Goal: Task Accomplishment & Management: Complete application form

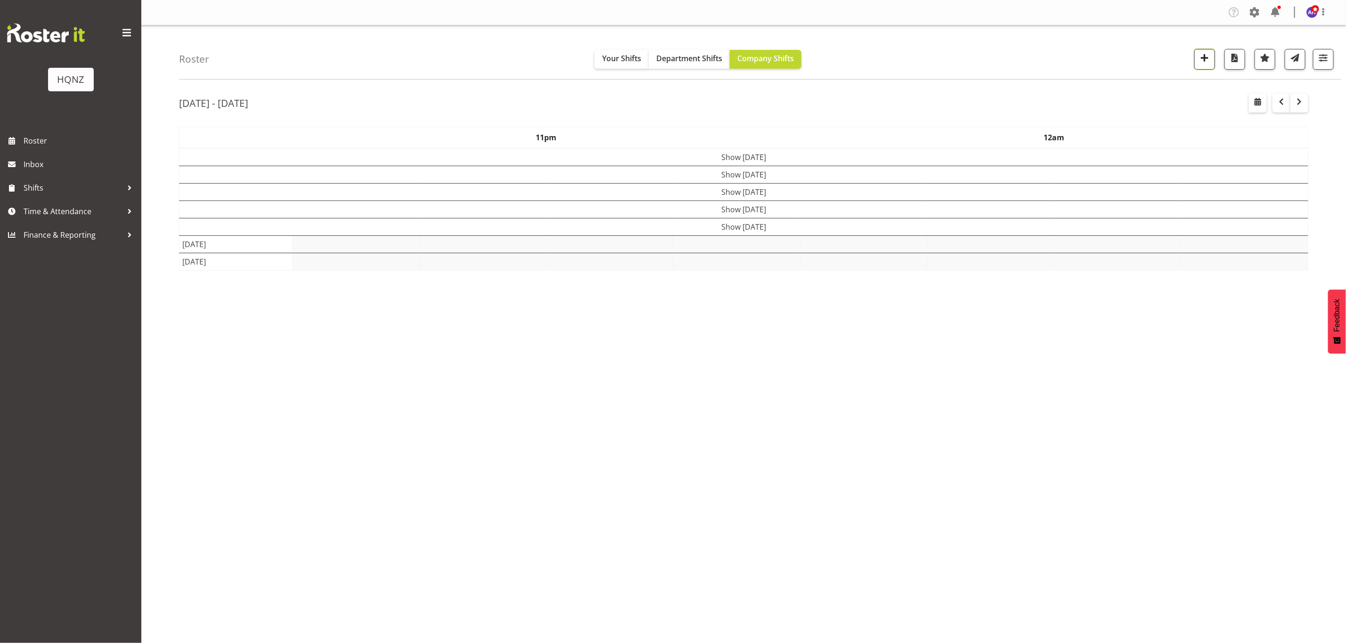
click at [1202, 57] on span "button" at bounding box center [1204, 58] width 12 height 12
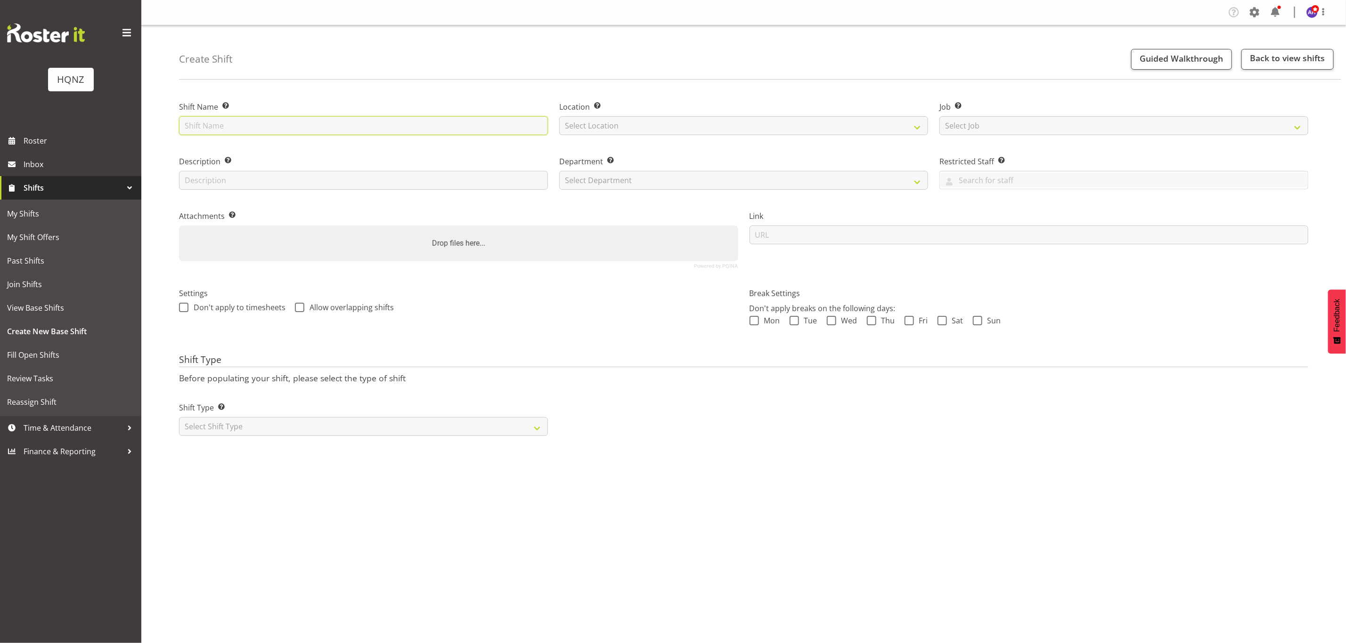
click at [375, 129] on input "text" at bounding box center [363, 125] width 369 height 19
type input "Truck Pack-in"
click at [628, 128] on select "Select Location HQNZ Head Office" at bounding box center [743, 125] width 369 height 19
select select "129"
click at [559, 116] on select "Select Location HQNZ Head Office" at bounding box center [743, 125] width 369 height 19
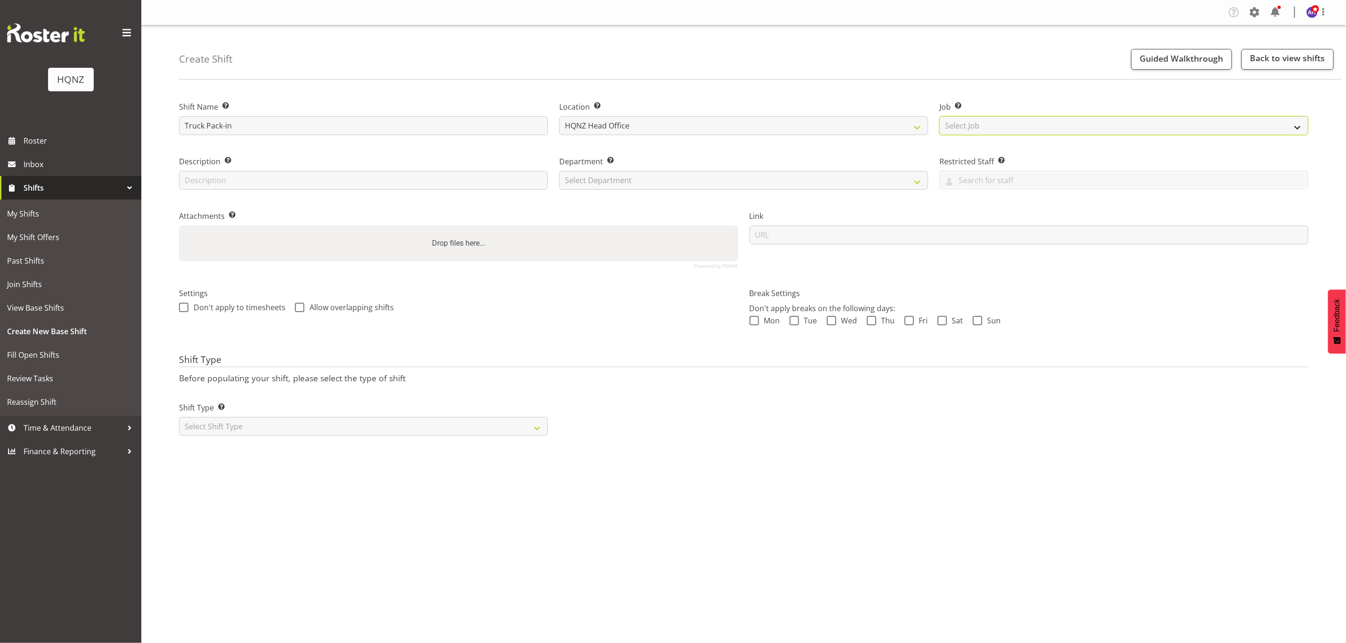
click at [964, 128] on select "Select Job Create new job Auto Super Shoppes Buddle Findlay Carsales Crowne Pla…" at bounding box center [1123, 125] width 369 height 19
select select "10457"
click at [939, 116] on select "Select Job Create new job Auto Super Shoppes Buddle Findlay Carsales Crowne Pla…" at bounding box center [1123, 125] width 369 height 19
click at [403, 177] on input "text" at bounding box center [363, 180] width 369 height 19
type input "Truck Packing"
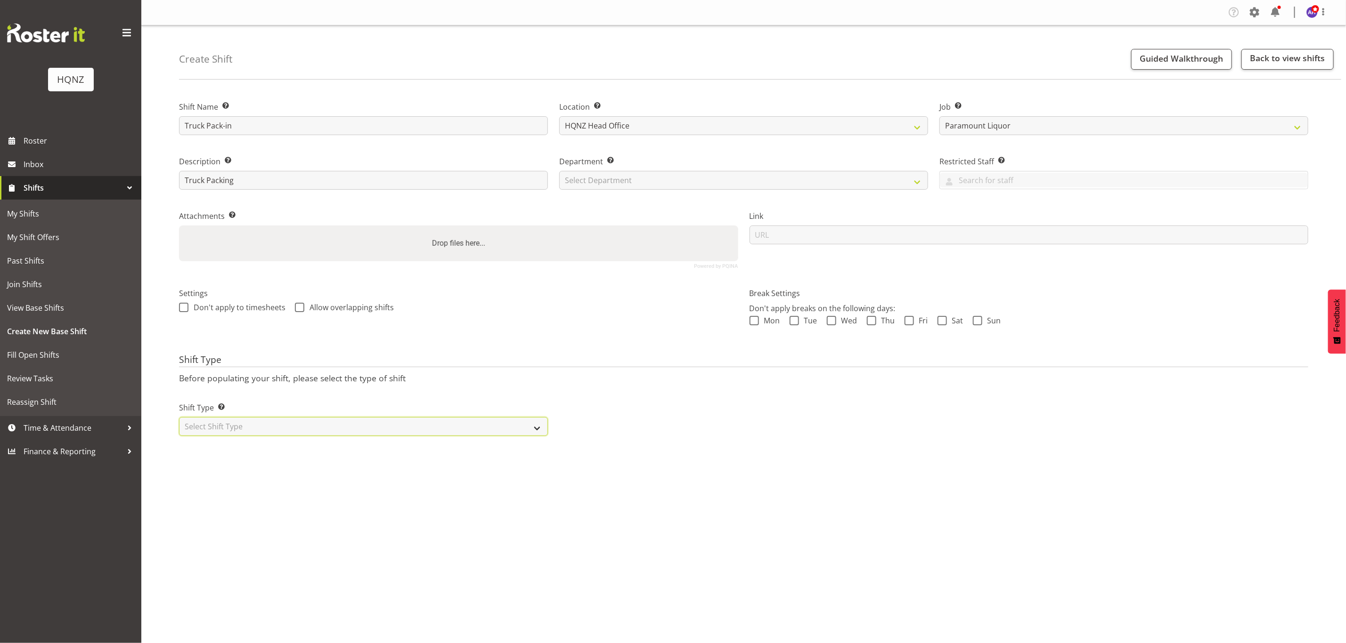
click at [324, 424] on select "Select Shift Type One Off Shift Recurring Shift Rotating Shift" at bounding box center [363, 426] width 369 height 19
select select "one_off"
click at [179, 418] on select "Select Shift Type One Off Shift Recurring Shift Rotating Shift" at bounding box center [363, 426] width 369 height 19
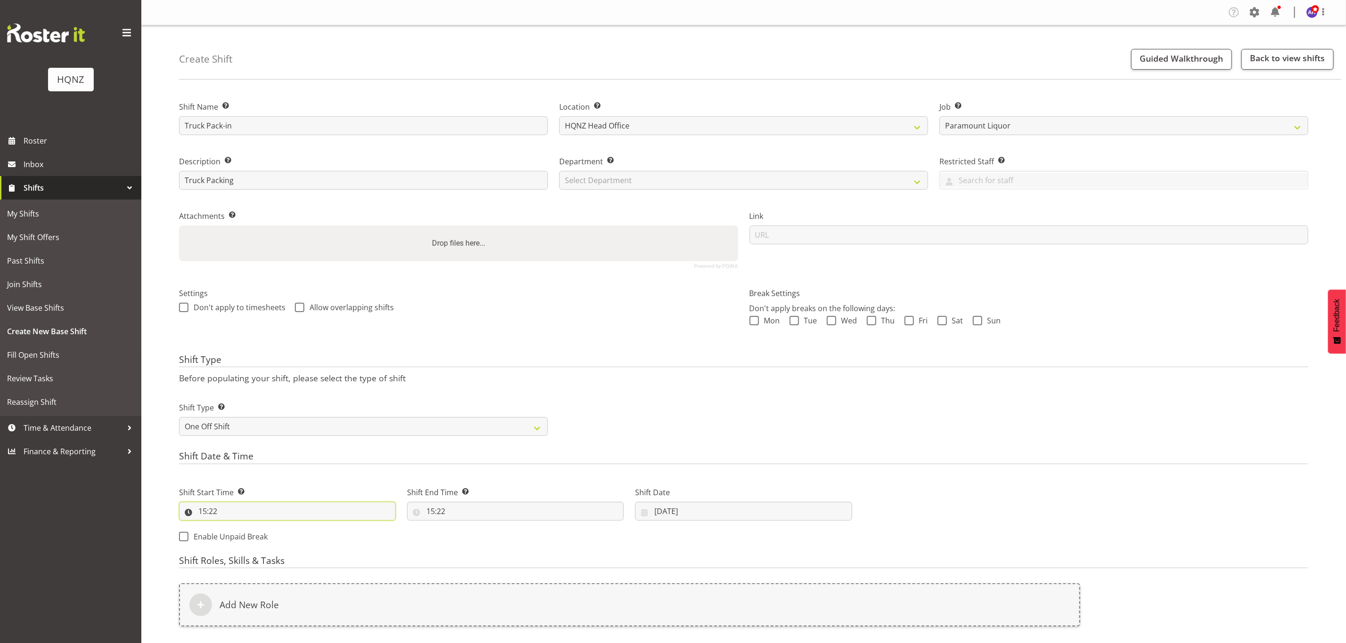
click at [263, 509] on input "15:22" at bounding box center [287, 511] width 217 height 19
click at [191, 512] on input "15:22" at bounding box center [287, 511] width 217 height 19
click at [222, 512] on input "15:22" at bounding box center [287, 511] width 217 height 19
click at [663, 509] on input "19/08/2025" at bounding box center [743, 511] width 217 height 19
click at [788, 541] on span at bounding box center [787, 538] width 11 height 11
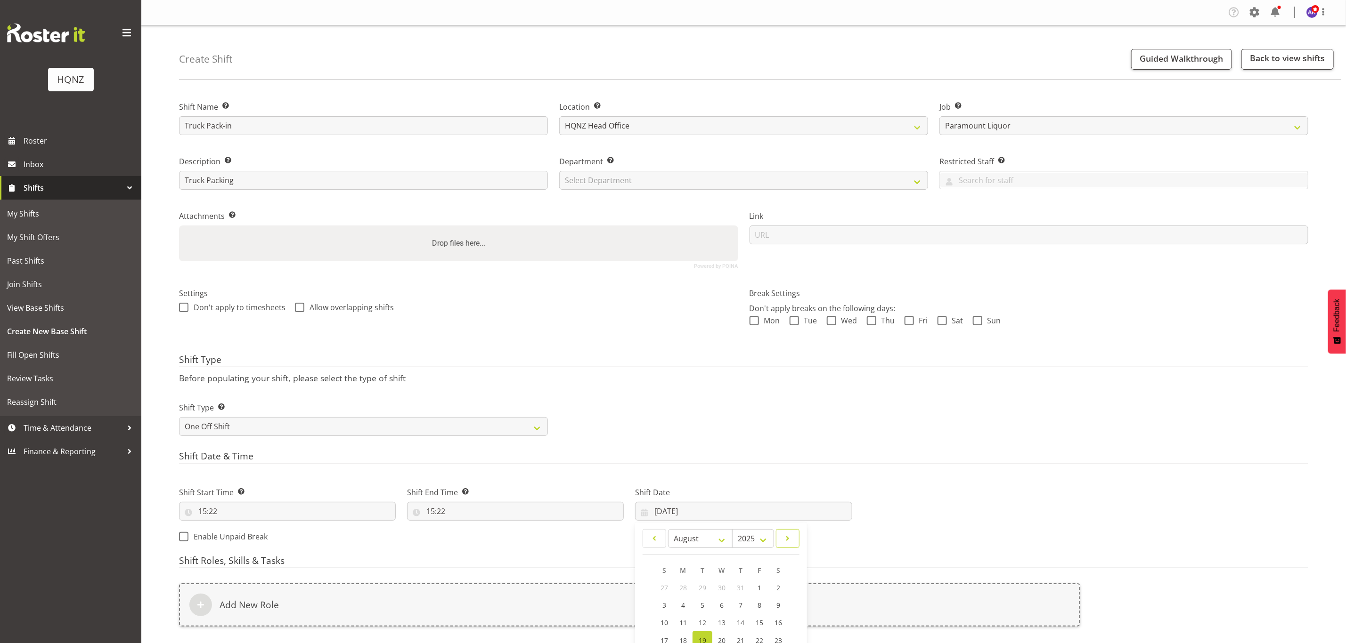
select select "8"
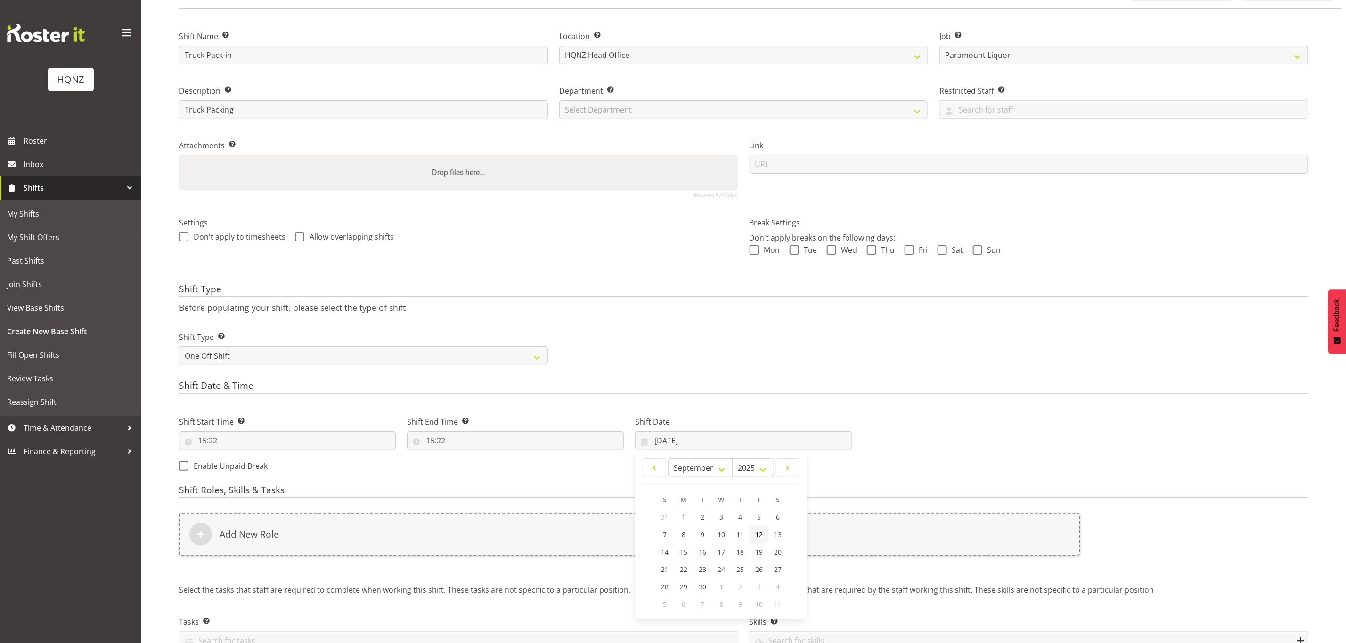
click at [758, 533] on span "12" at bounding box center [759, 534] width 8 height 9
type input "12/09/2025"
click at [233, 439] on input "15:22" at bounding box center [287, 440] width 217 height 19
click at [242, 465] on select "00 01 02 03 04 05 06 07 08 09 10 11 12 13 14 15 16 17 18 19 20 21 22 23" at bounding box center [243, 465] width 21 height 19
select select "12"
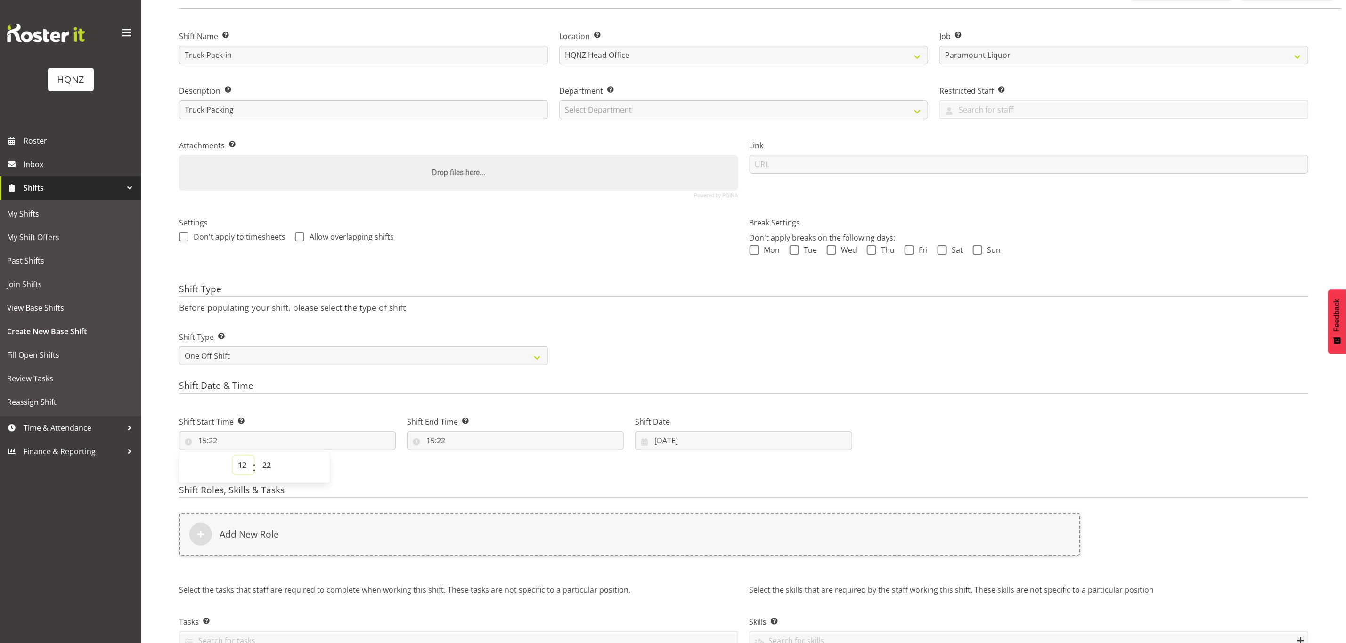
click at [233, 456] on select "00 01 02 03 04 05 06 07 08 09 10 11 12 13 14 15 16 17 18 19 20 21 22 23" at bounding box center [243, 465] width 21 height 19
type input "12:22"
click at [279, 469] on div "00 01 02 03 04 05 06 07 08 09 10 11 12 13 14 15 16 17 18 19 20 21 22 23 : 00 01…" at bounding box center [254, 468] width 151 height 24
click at [267, 466] on select "00 01 02 03 04 05 06 07 08 09 10 11 12 13 14 15 16 17 18 19 20 21 22 23 24 25 2…" at bounding box center [267, 465] width 21 height 19
select select "0"
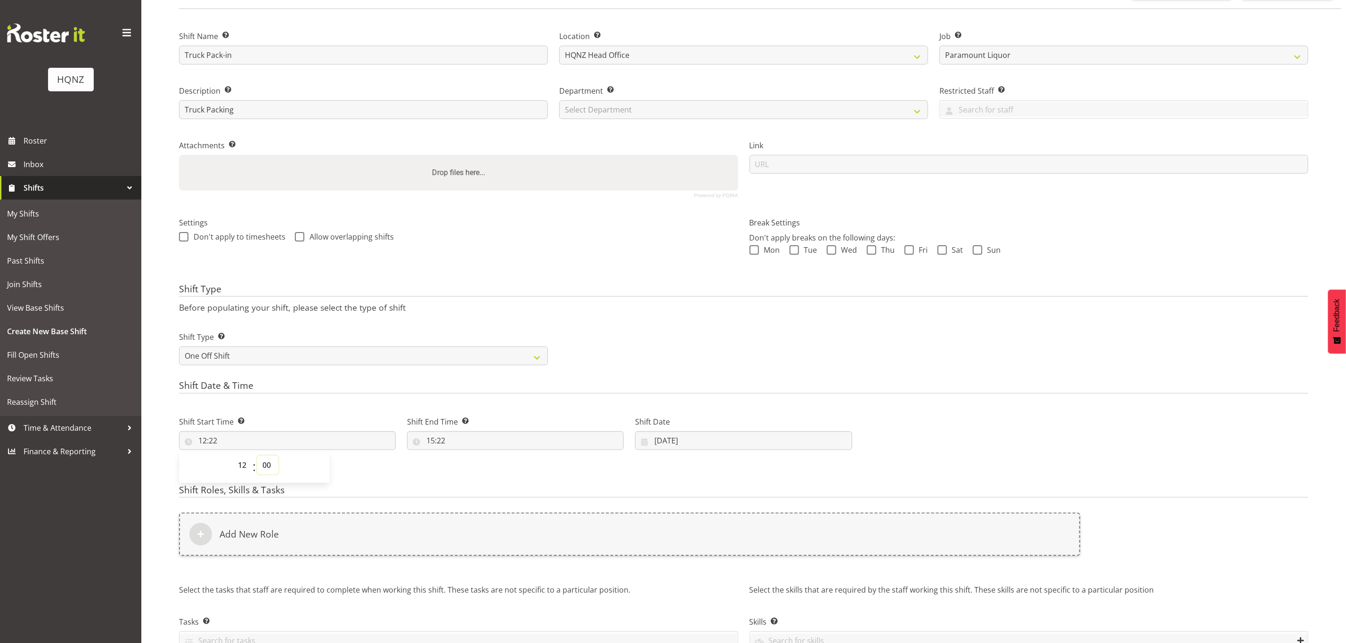
click at [257, 456] on select "00 01 02 03 04 05 06 07 08 09 10 11 12 13 14 15 16 17 18 19 20 21 22 23 24 25 2…" at bounding box center [267, 465] width 21 height 19
type input "12:00"
click at [242, 468] on select "00 01 02 03 04 05 06 07 08 09 10 11 12 13 14 15 16 17 18 19 20 21 22 23" at bounding box center [243, 465] width 21 height 19
click at [296, 469] on div "00 01 02 03 04 05 06 07 08 09 10 11 12 13 14 15 16 17 18 19 20 21 22 23 : 00 01…" at bounding box center [254, 468] width 151 height 24
click at [449, 437] on input "15:22" at bounding box center [515, 440] width 217 height 19
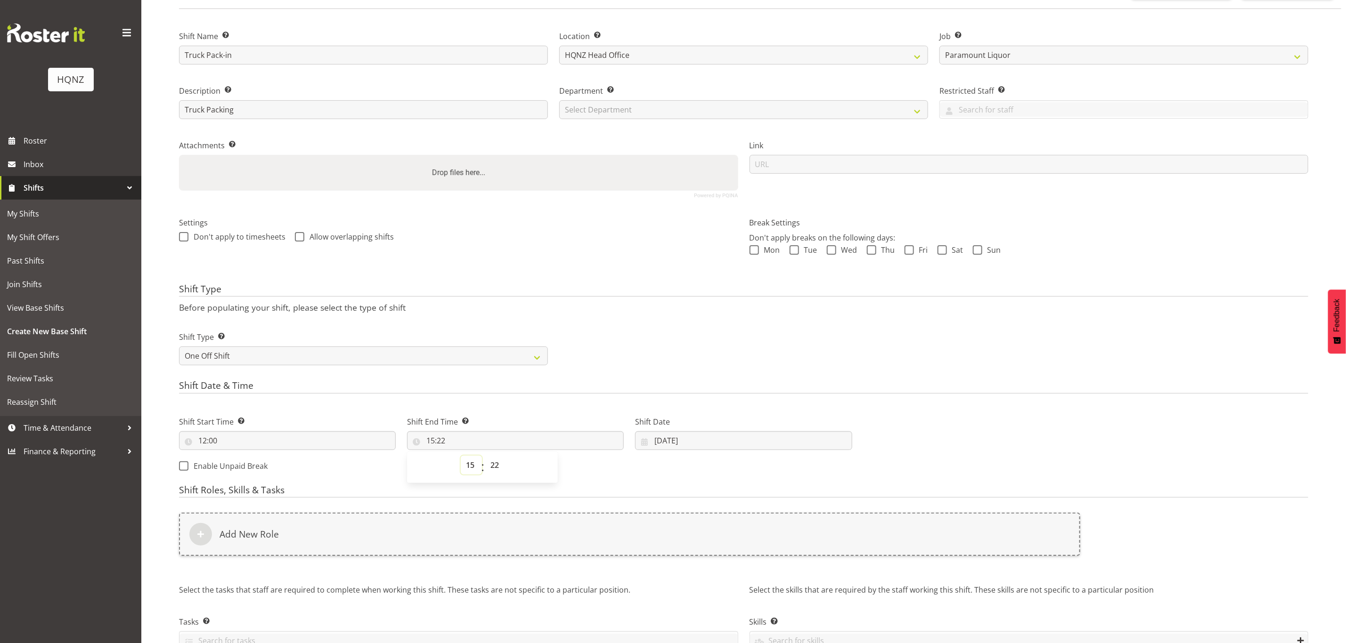
click at [470, 463] on select "00 01 02 03 04 05 06 07 08 09 10 11 12 13 14 15 16 17 18 19 20 21 22 23" at bounding box center [471, 465] width 21 height 19
select select "2"
click at [461, 456] on select "00 01 02 03 04 05 06 07 08 09 10 11 12 13 14 15 16 17 18 19 20 21 22 23" at bounding box center [471, 465] width 21 height 19
type input "02:22"
click at [495, 464] on select "00 01 02 03 04 05 06 07 08 09 10 11 12 13 14 15 16 17 18 19 20 21 22 23 24 25 2…" at bounding box center [495, 465] width 21 height 19
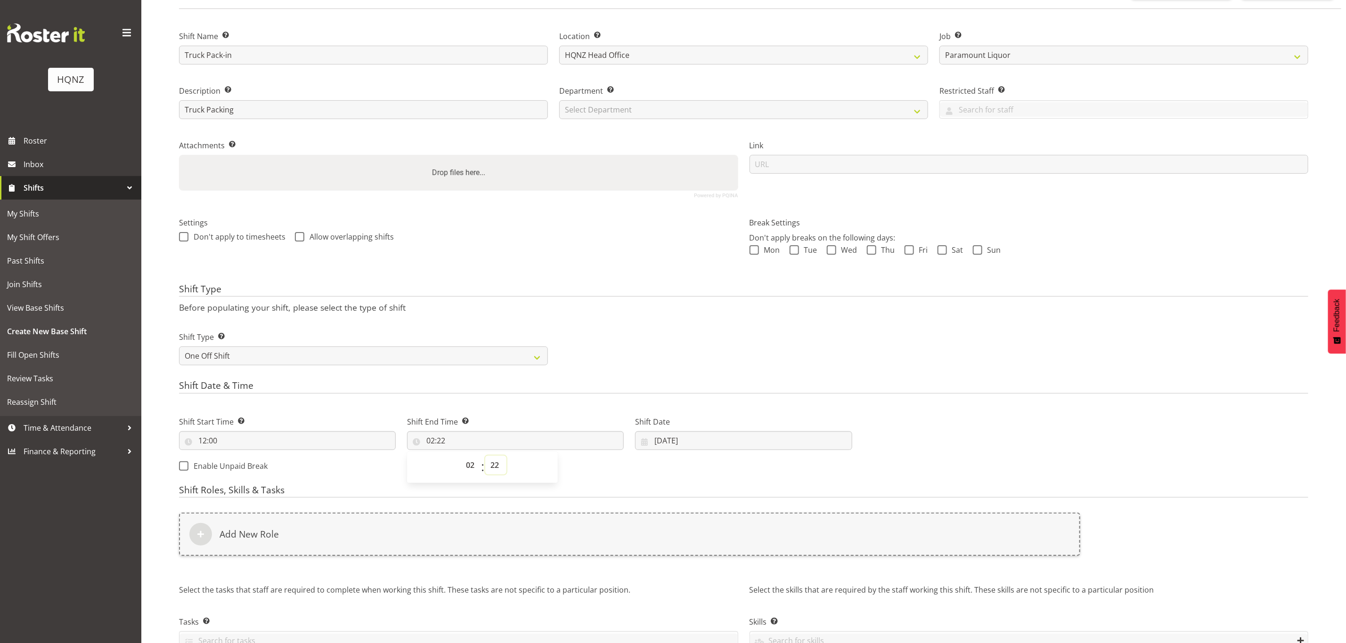
select select "0"
click at [485, 456] on select "00 01 02 03 04 05 06 07 08 09 10 11 12 13 14 15 16 17 18 19 20 21 22 23 24 25 2…" at bounding box center [495, 465] width 21 height 19
type input "02:00"
click at [573, 466] on div "Shift Start Time Set the time of the day you wish this shift to start 12:00 00 …" at bounding box center [515, 441] width 684 height 76
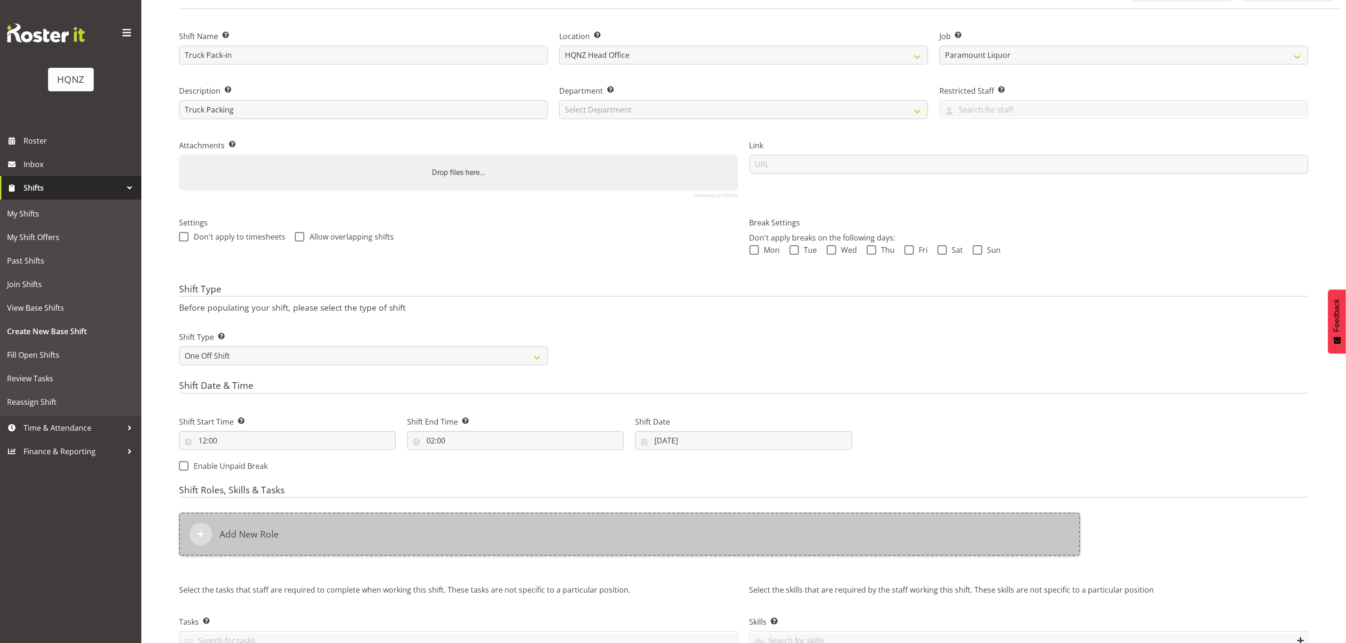
click at [399, 519] on div "Add New Role" at bounding box center [629, 534] width 901 height 43
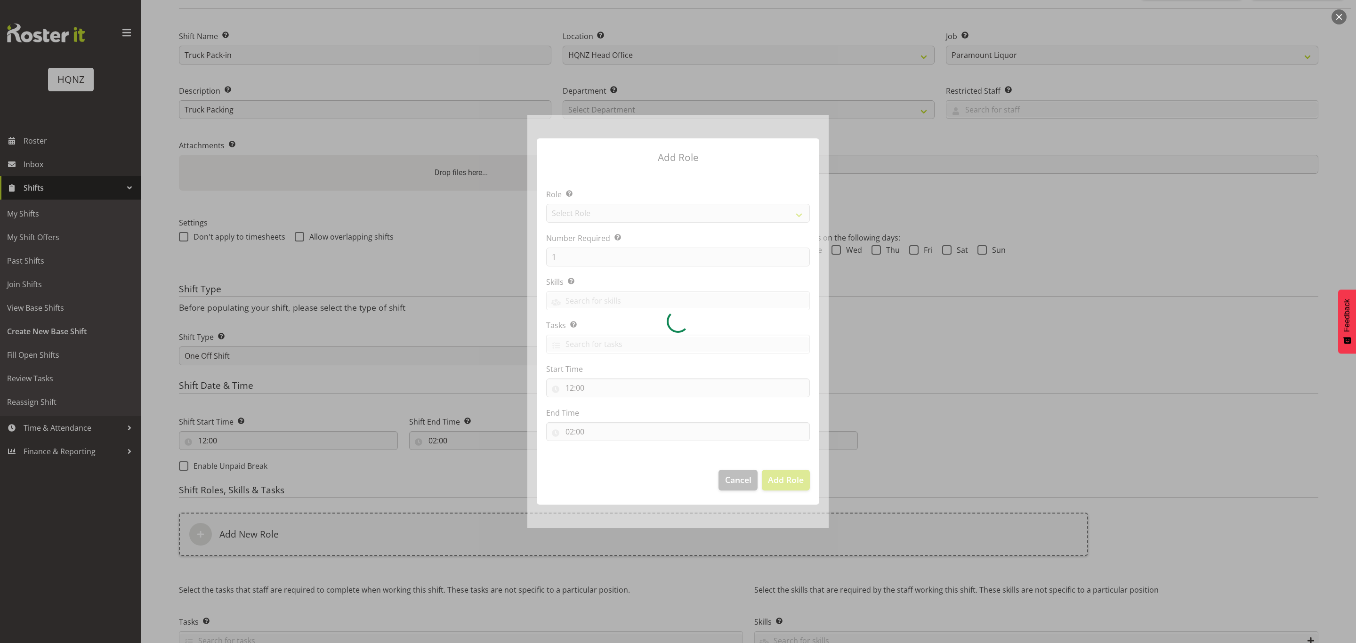
click at [601, 212] on div at bounding box center [677, 321] width 301 height 413
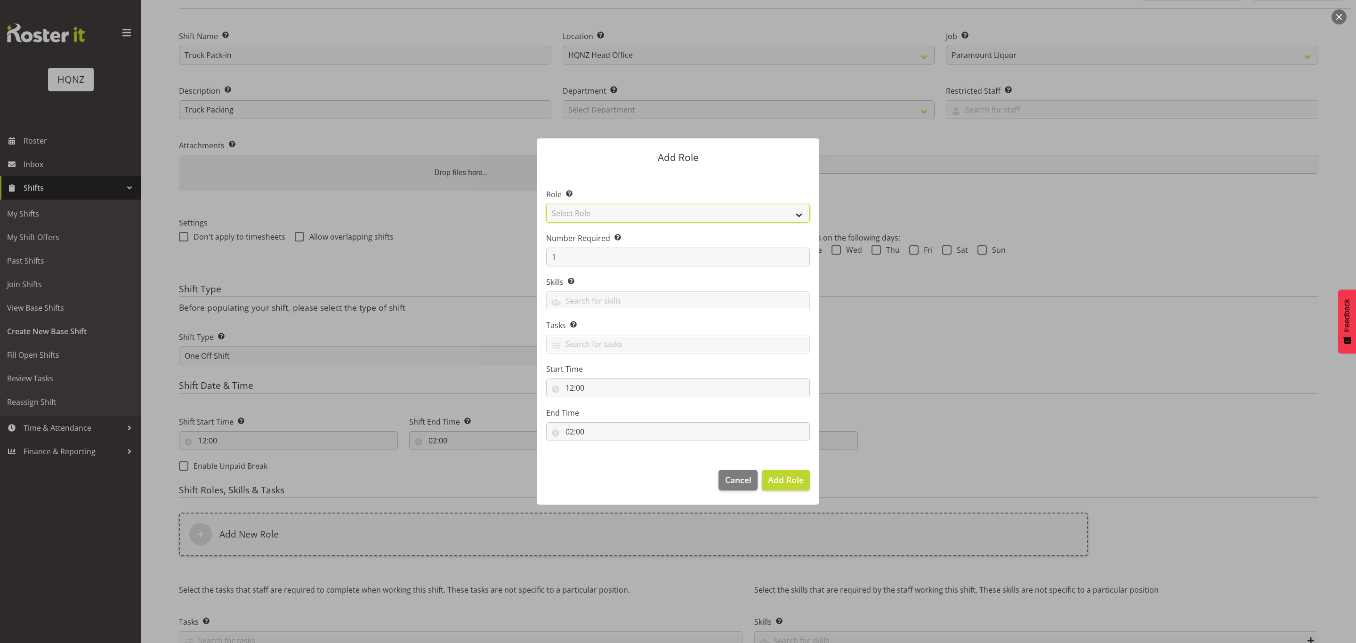
click at [601, 212] on select "Select Role Activity host Airport arrivals/departures Cleaning Event support Te…" at bounding box center [678, 213] width 264 height 19
select select "254"
click at [546, 204] on select "Select Role Activity host Airport arrivals/departures Cleaning Event support Te…" at bounding box center [678, 213] width 264 height 19
click at [628, 301] on input "text" at bounding box center [678, 300] width 263 height 15
type input "Heavy Lifting"
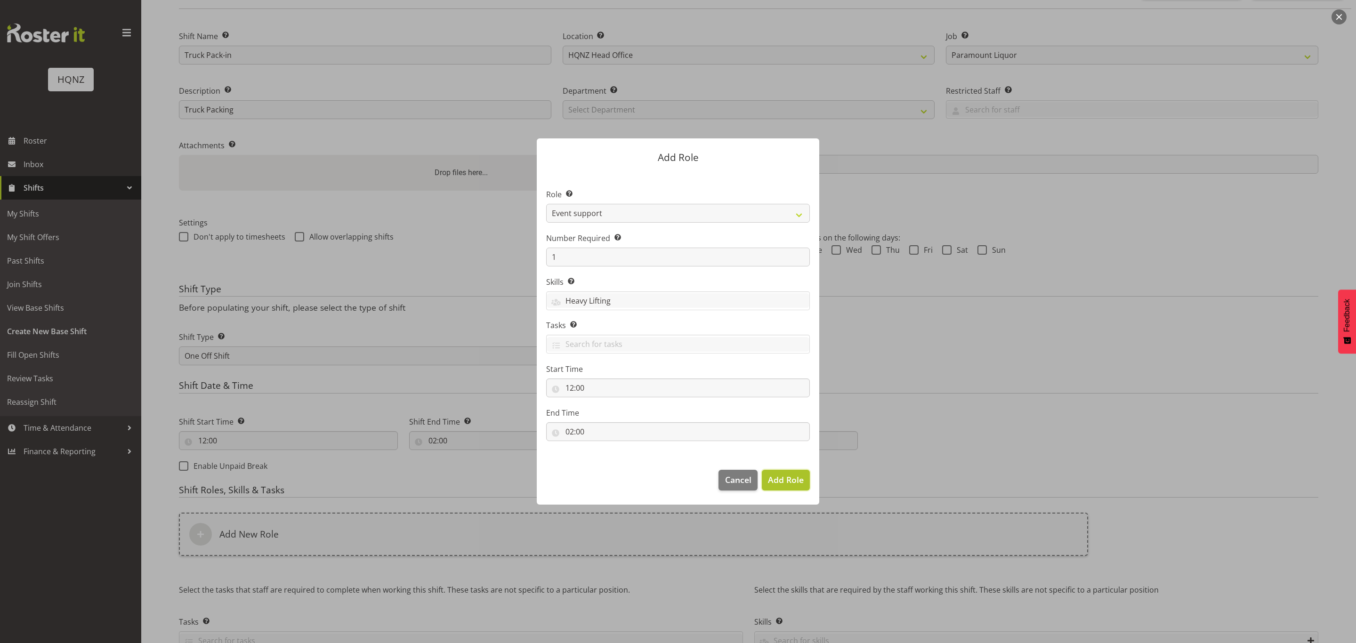
click at [783, 483] on span "Add Role" at bounding box center [786, 479] width 36 height 11
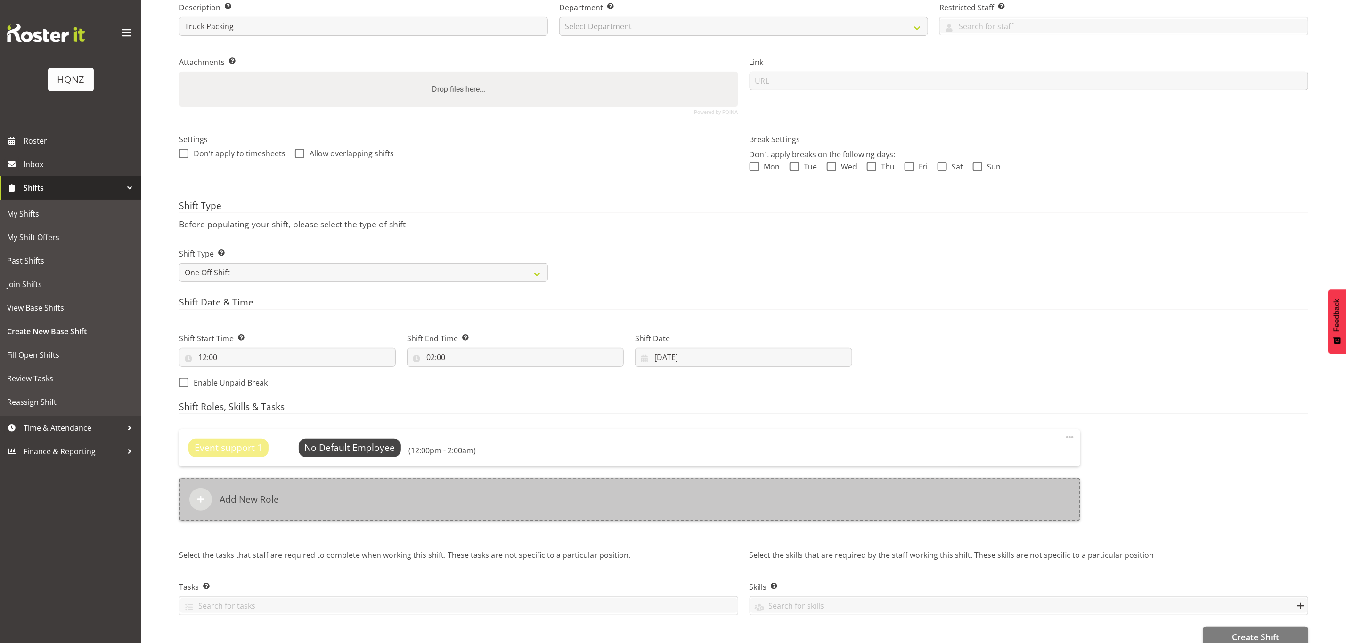
scroll to position [177, 0]
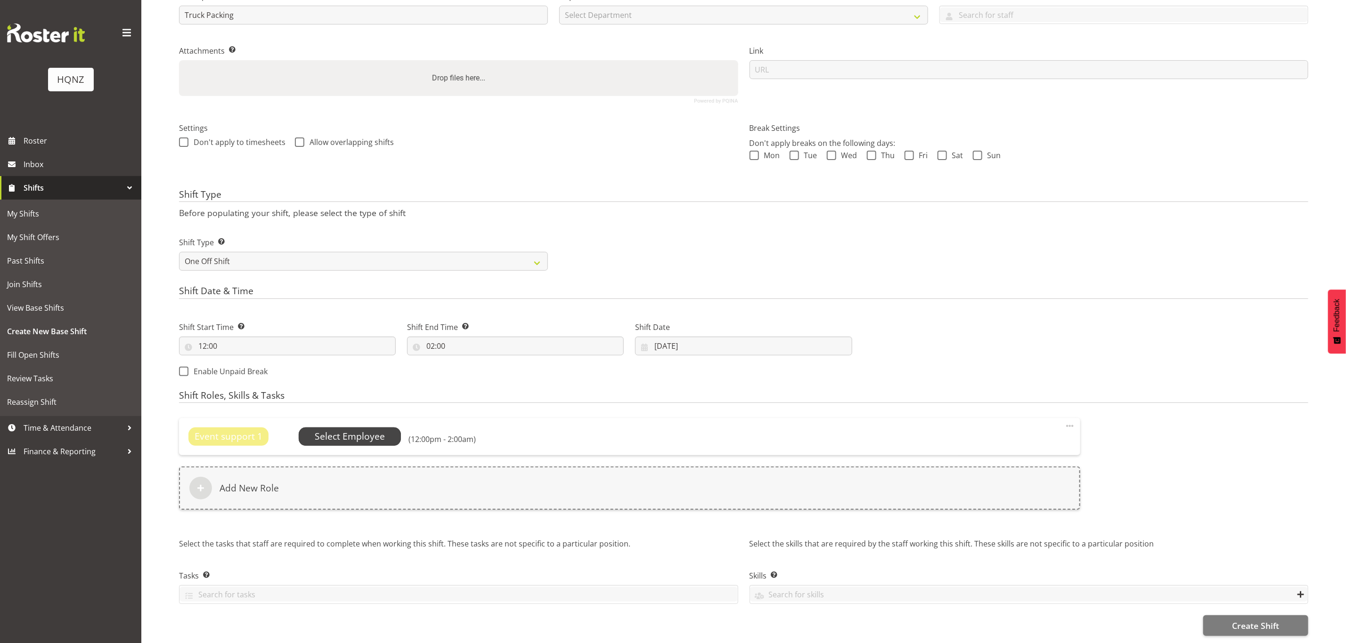
click at [376, 430] on span "Select Employee" at bounding box center [350, 437] width 70 height 14
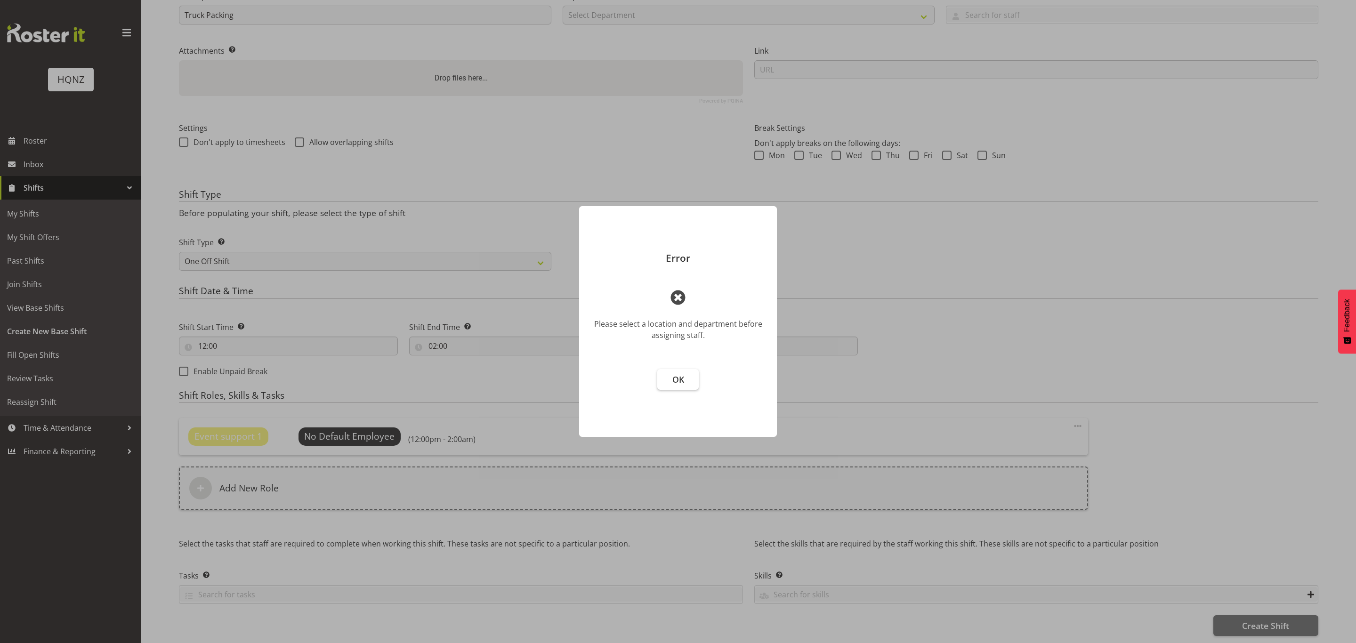
click at [682, 379] on span "OK" at bounding box center [679, 379] width 12 height 11
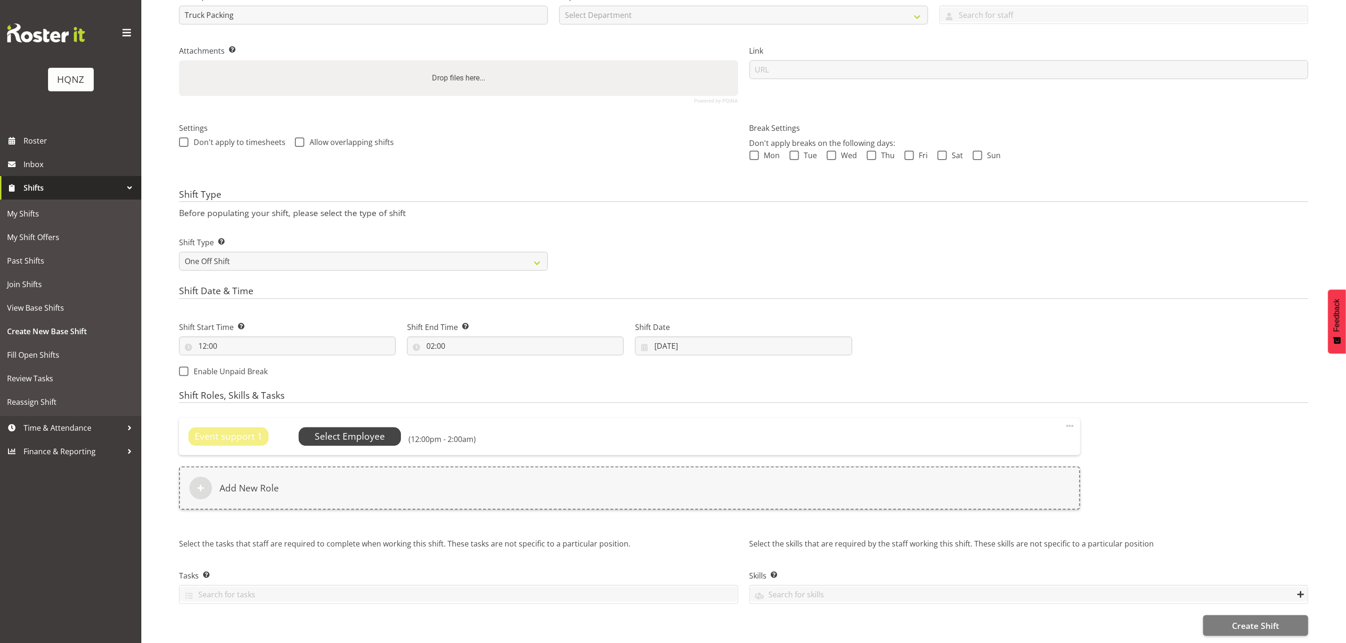
click at [352, 430] on span "Select Employee" at bounding box center [350, 437] width 70 height 14
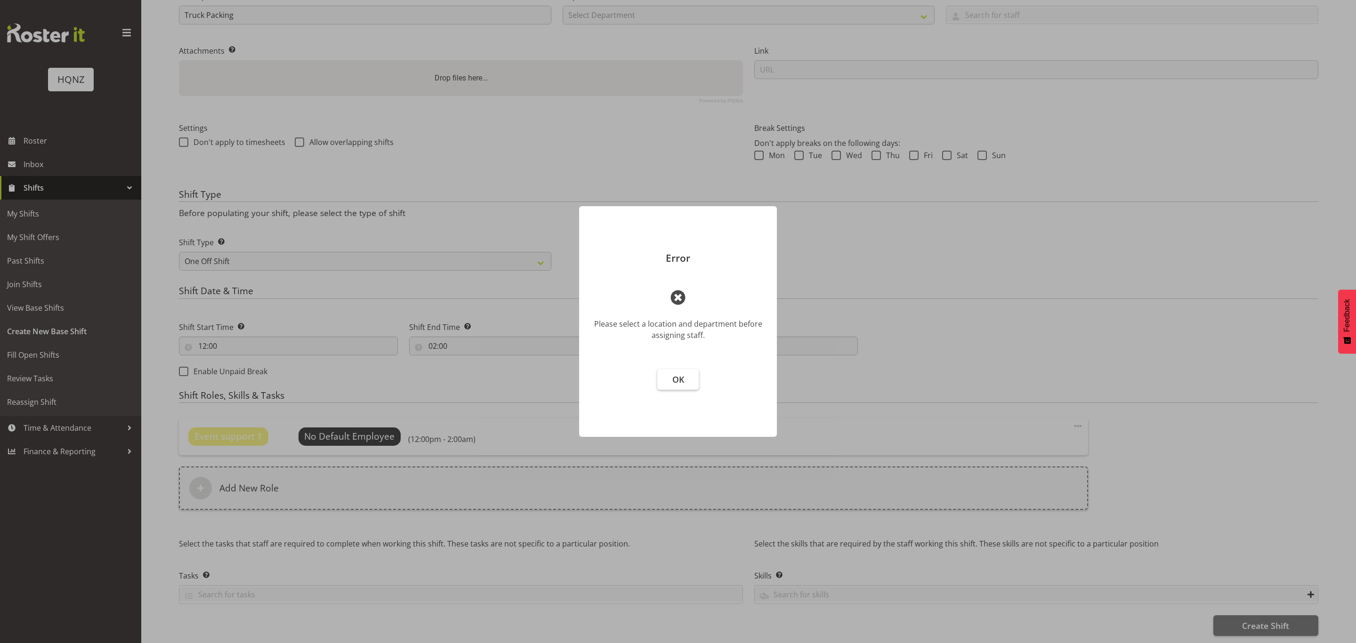
click at [674, 383] on span "OK" at bounding box center [679, 379] width 12 height 11
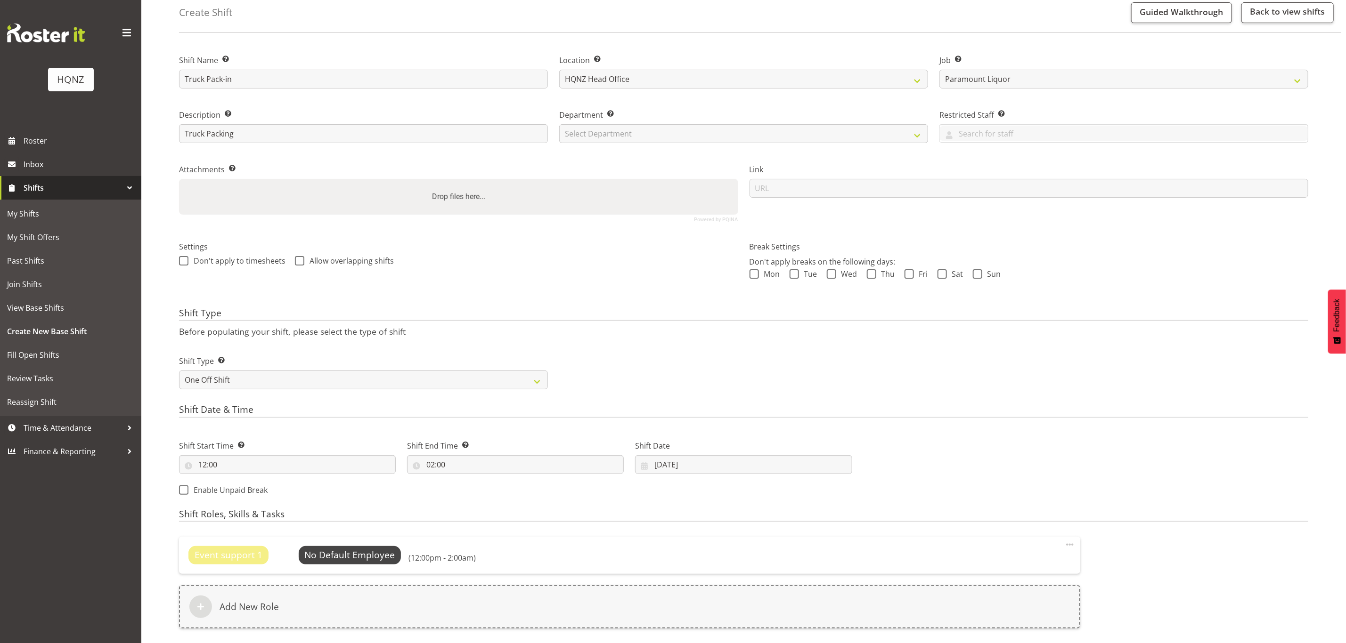
scroll to position [35, 0]
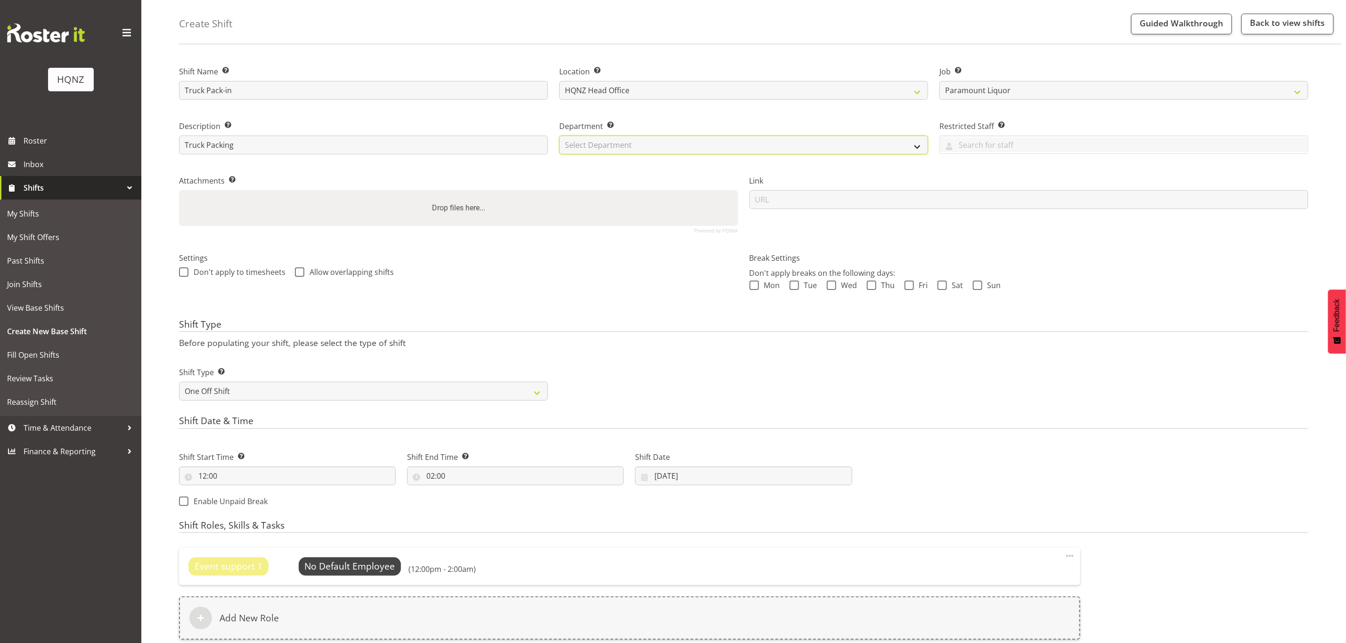
click at [590, 144] on select "Select Department HQ Casual Staff" at bounding box center [743, 145] width 369 height 19
select select "127"
click at [559, 136] on select "Select Department HQ Casual Staff" at bounding box center [743, 145] width 369 height 19
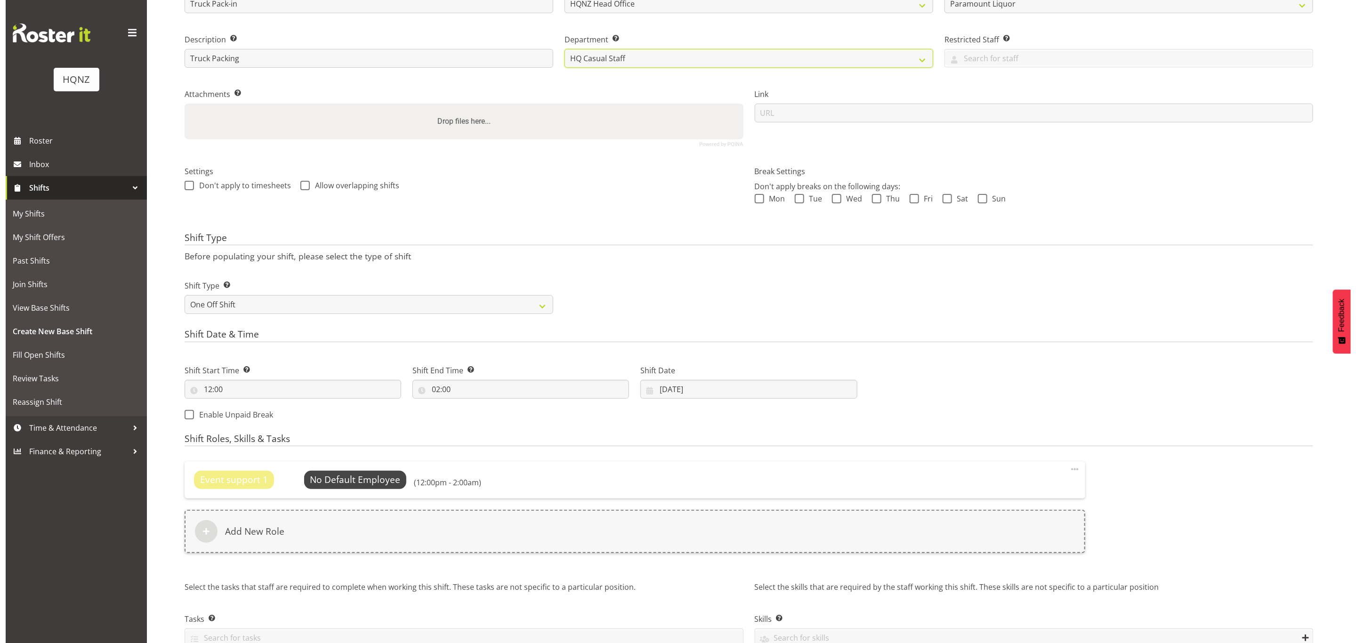
scroll to position [177, 0]
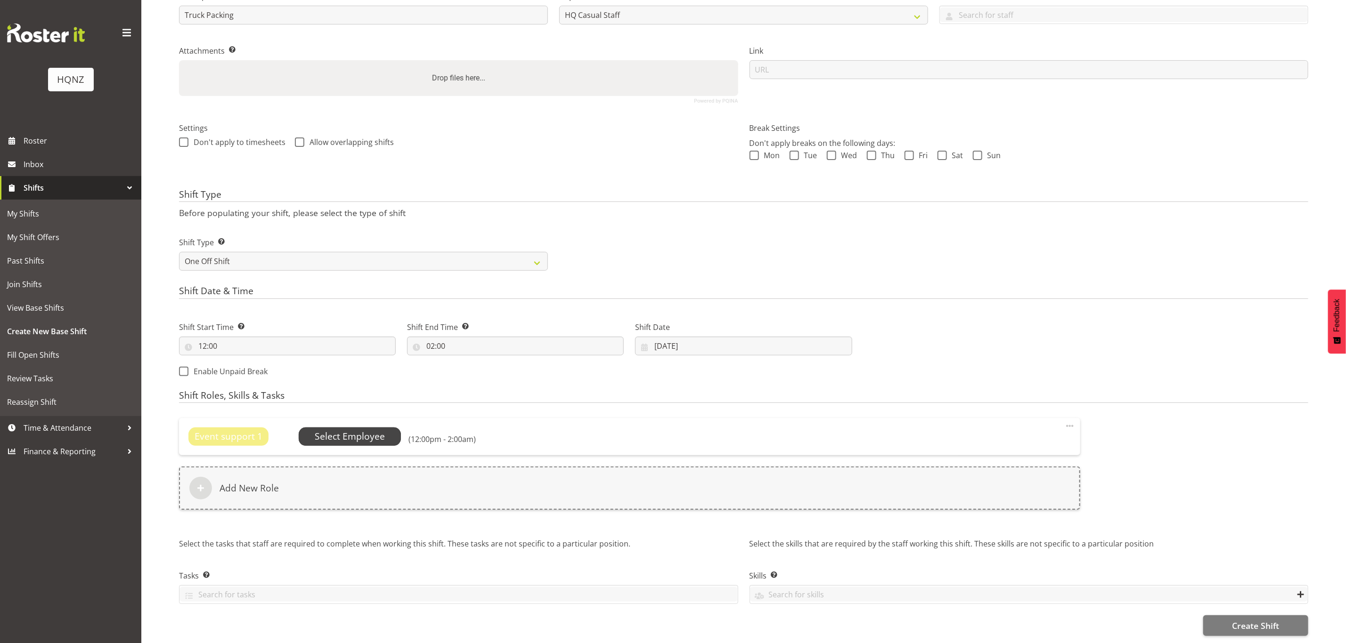
click at [372, 430] on span "Select Employee" at bounding box center [350, 437] width 70 height 14
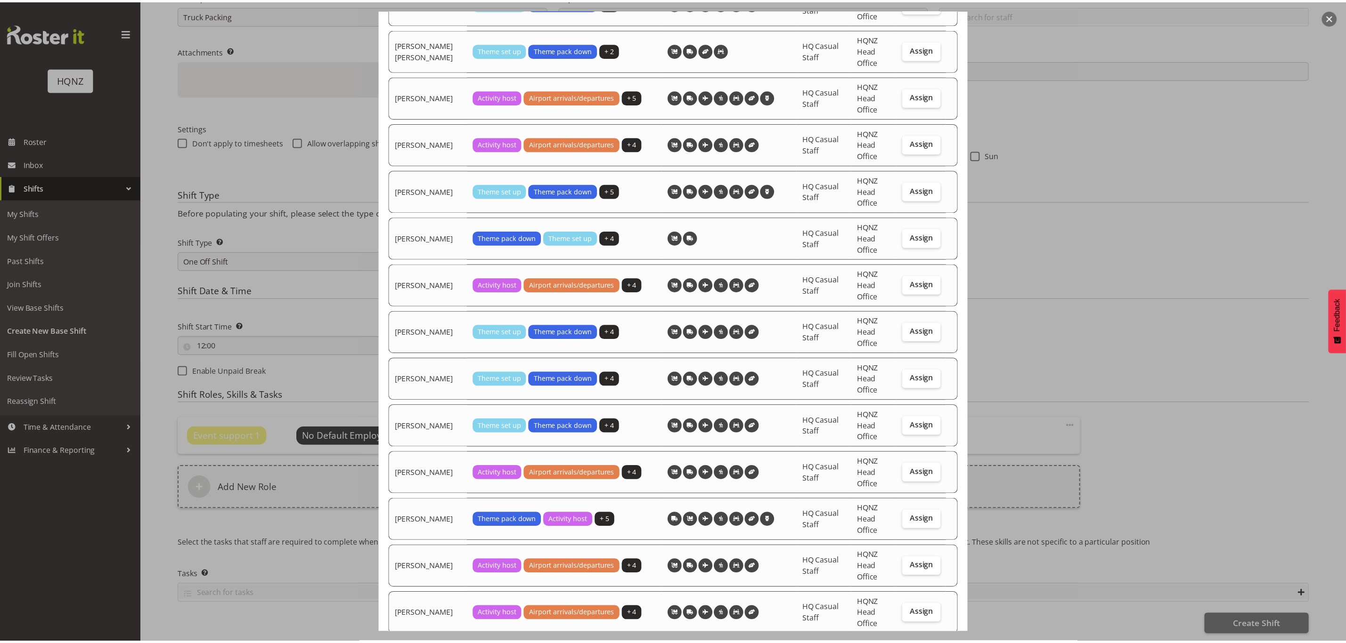
scroll to position [0, 0]
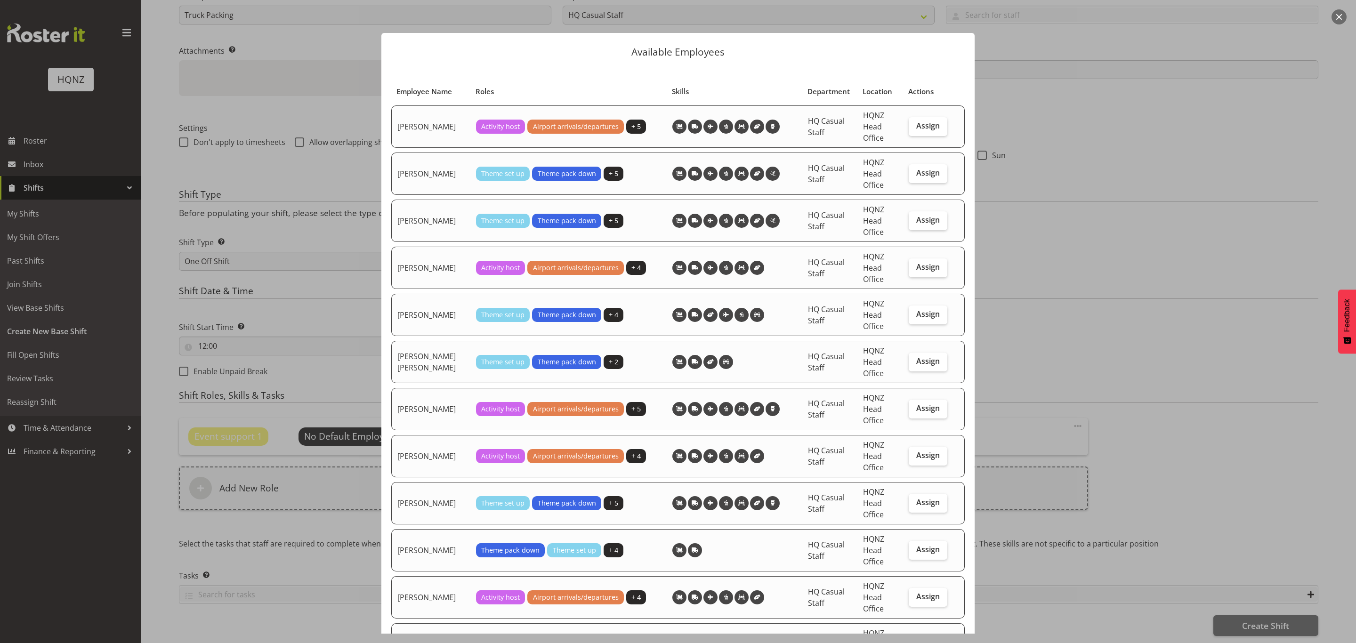
click at [358, 35] on div at bounding box center [678, 321] width 1356 height 643
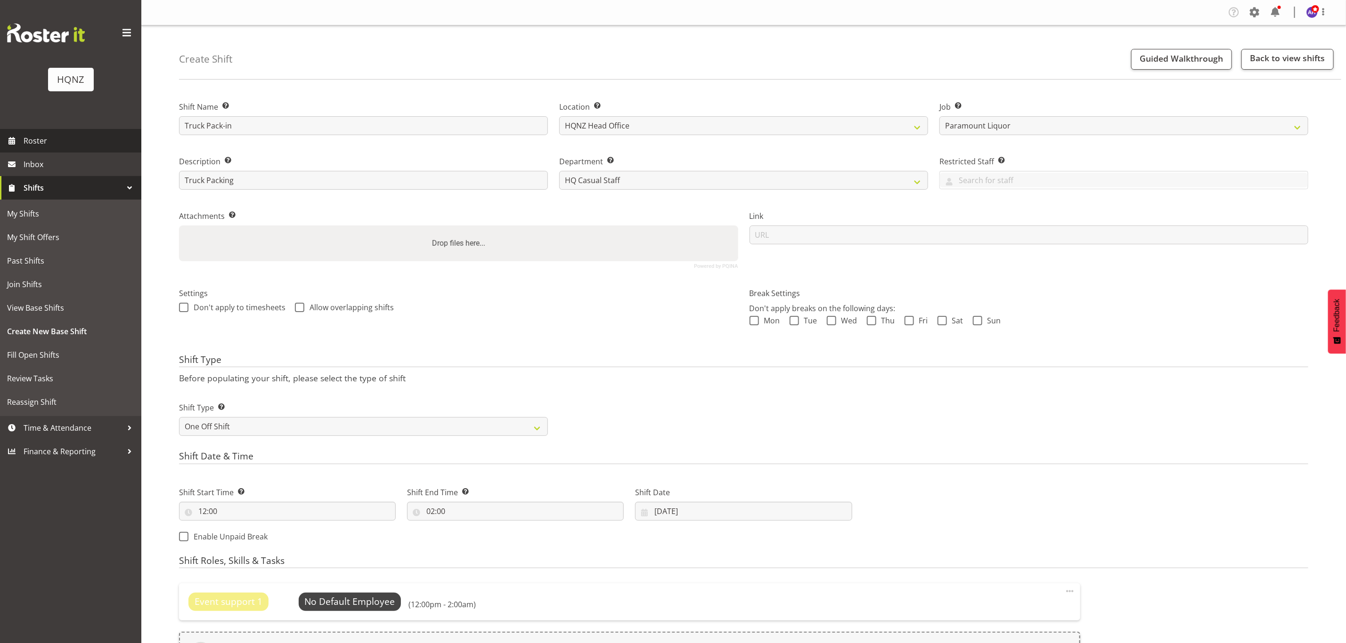
click at [49, 138] on span "Roster" at bounding box center [80, 141] width 113 height 14
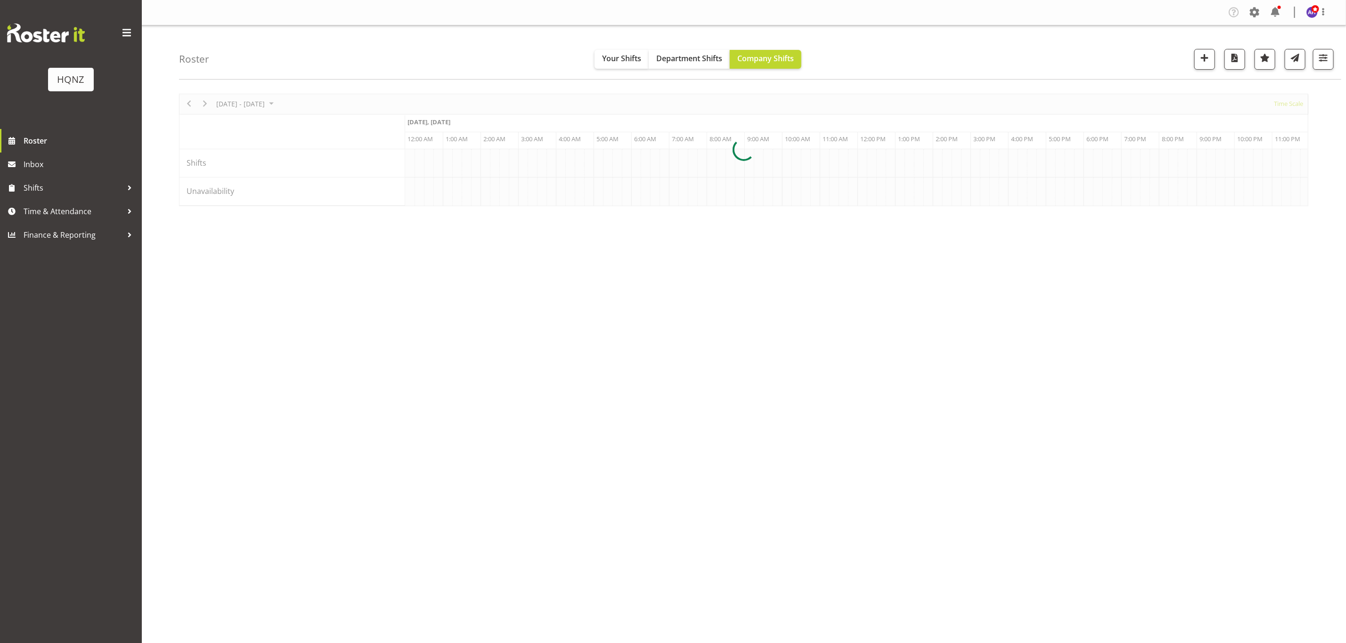
scroll to position [0, 4520]
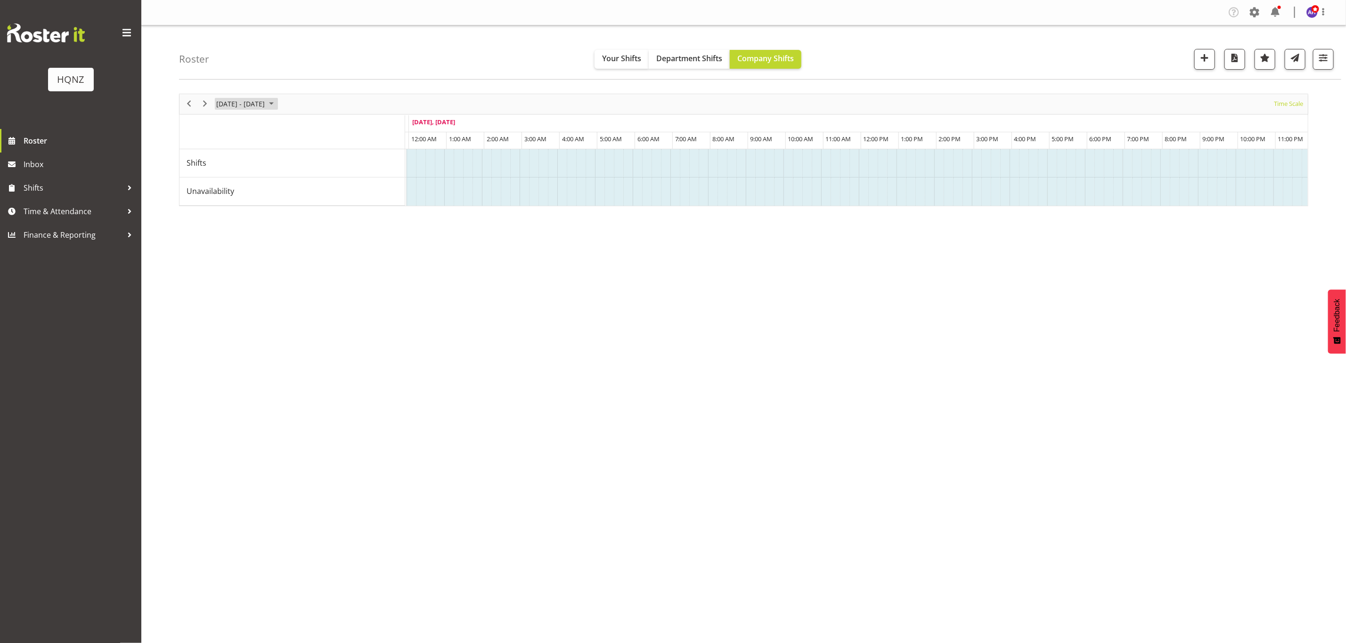
click at [258, 105] on span "[DATE] - [DATE]" at bounding box center [240, 104] width 50 height 12
click at [311, 129] on span "next month" at bounding box center [315, 127] width 16 height 17
click at [287, 193] on span "15" at bounding box center [286, 192] width 14 height 14
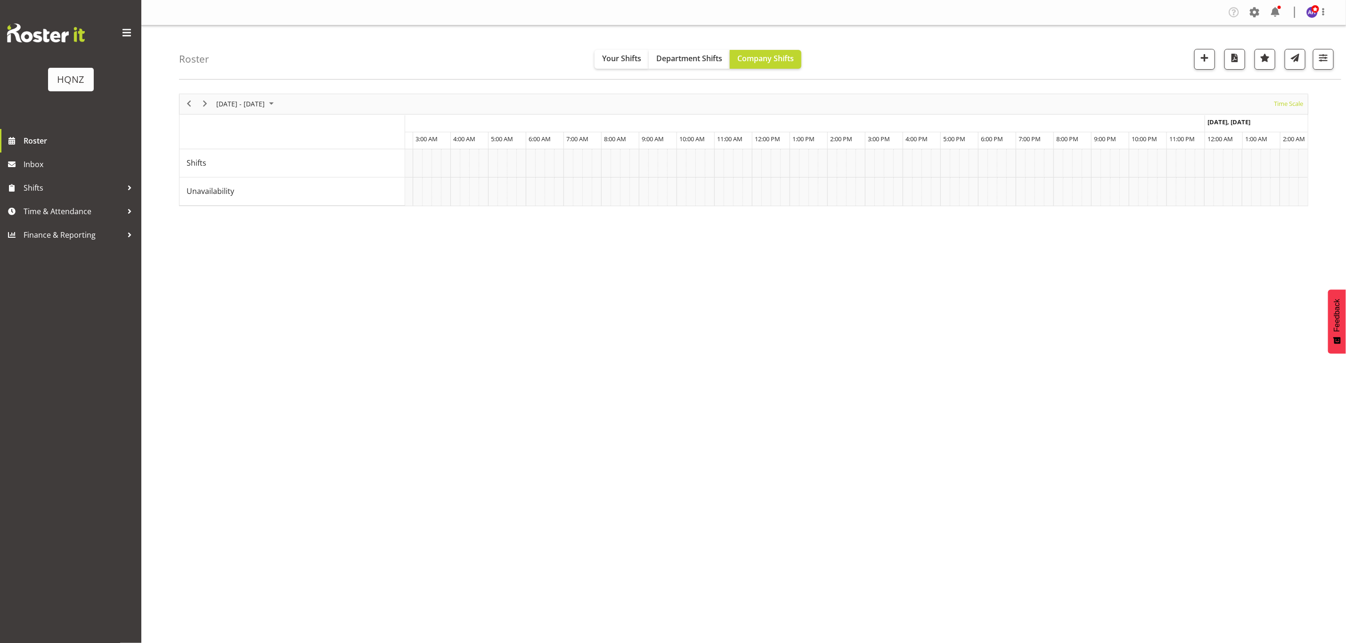
scroll to position [0, 2881]
click at [801, 162] on div "[PERSON_NAME]" at bounding box center [767, 163] width 335 height 8
click at [801, 162] on div at bounding box center [743, 150] width 1129 height 113
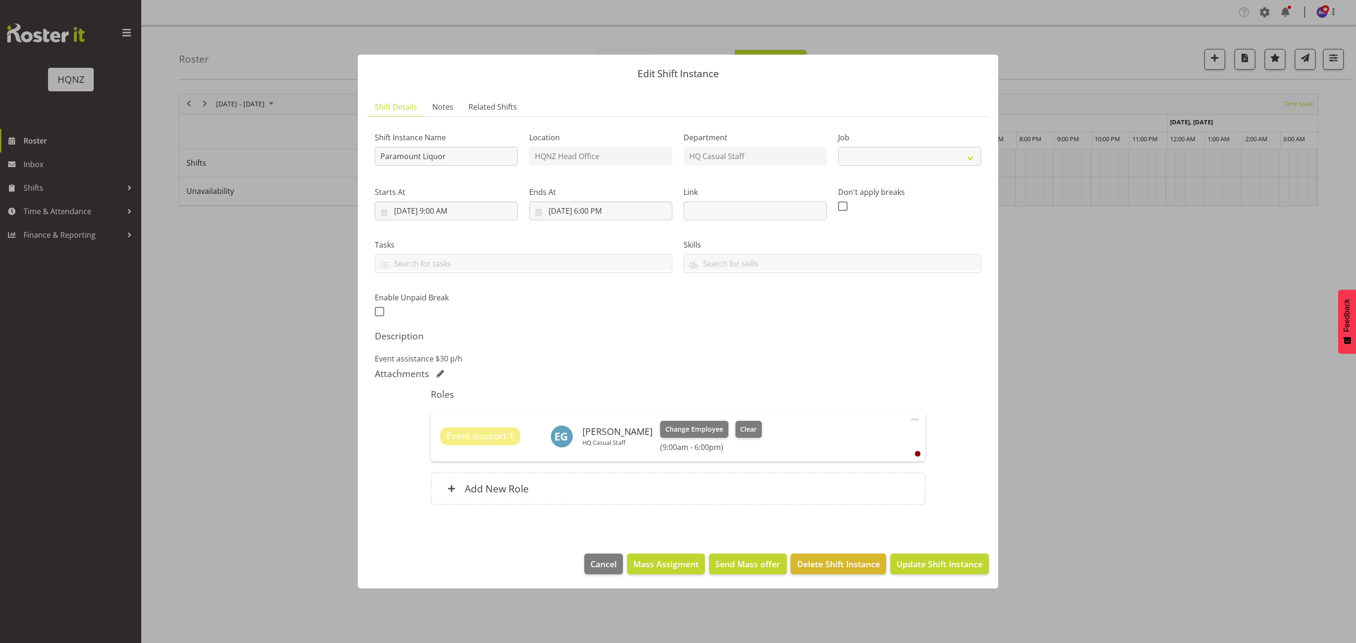
select select "10457"
click at [514, 486] on h6 "Add New Role" at bounding box center [497, 489] width 64 height 12
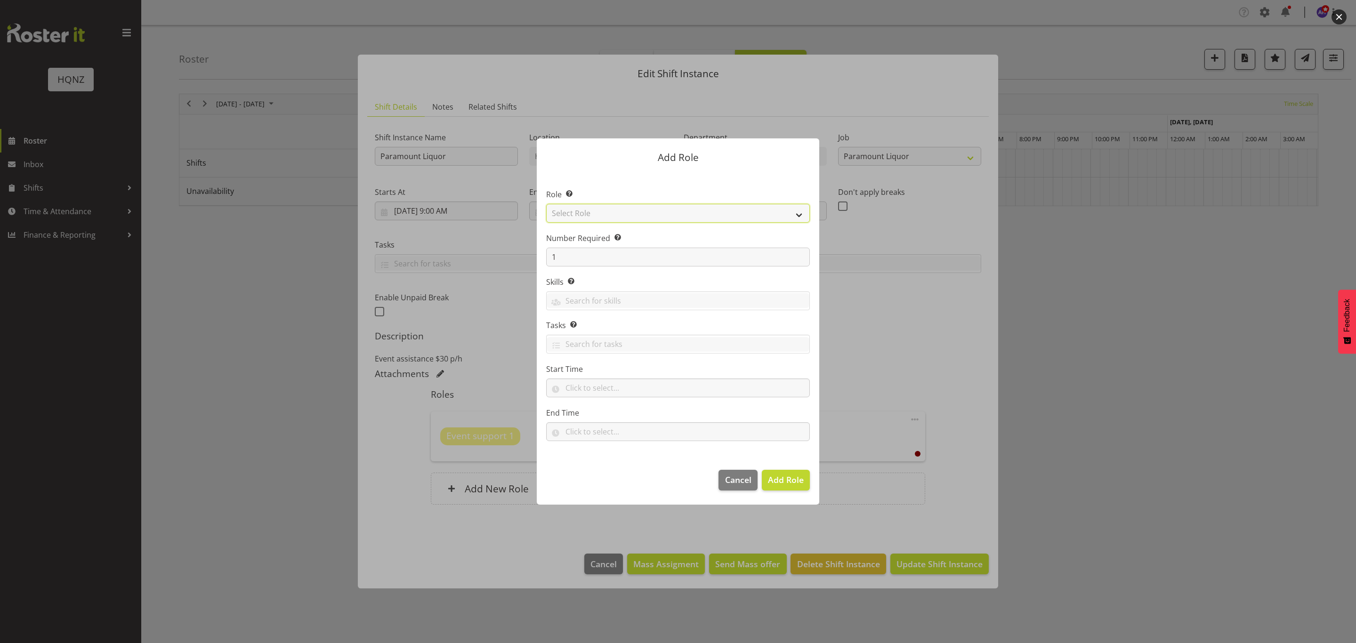
click at [620, 212] on select "Select Role Activity host Airport arrivals/departures Cleaning Event support Te…" at bounding box center [678, 213] width 264 height 19
select select "254"
click at [546, 204] on select "Select Role Activity host Airport arrivals/departures Cleaning Event support Te…" at bounding box center [678, 213] width 264 height 19
drag, startPoint x: 633, startPoint y: 181, endPoint x: 684, endPoint y: 194, distance: 52.0
click at [684, 194] on section "Role Select the role you wish to add to the shift. Activity host Airport arriva…" at bounding box center [678, 316] width 283 height 288
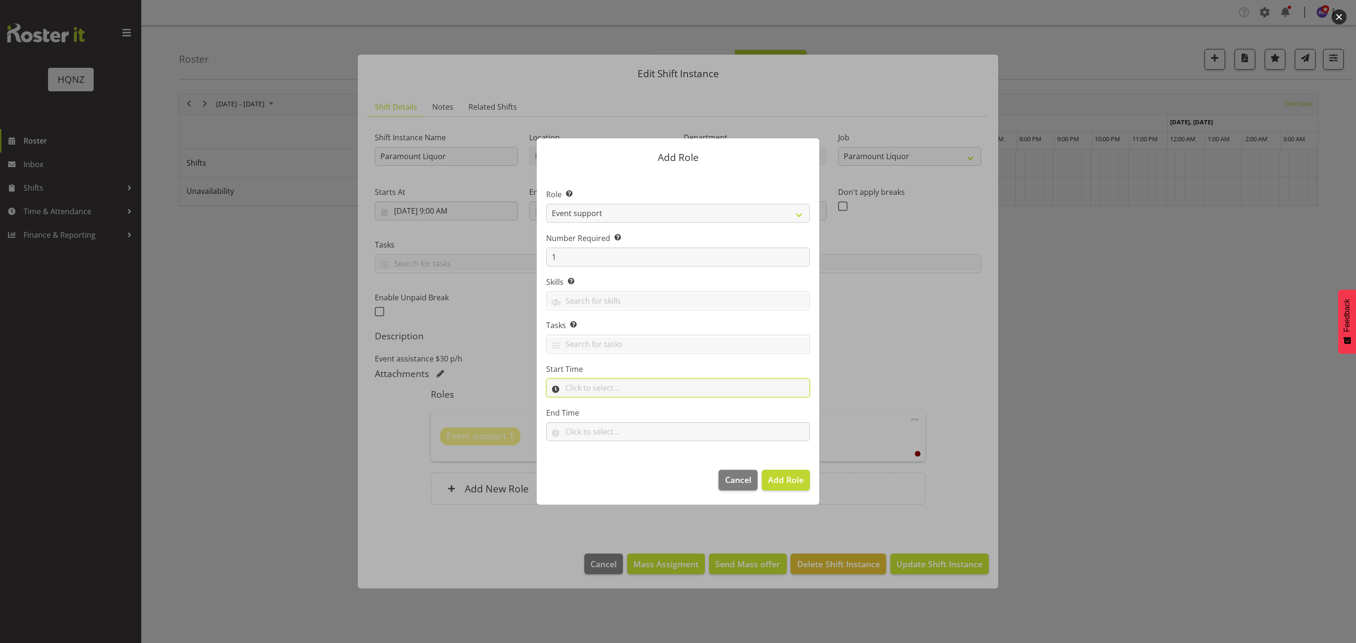
click at [619, 391] on input "text" at bounding box center [678, 388] width 264 height 19
click at [608, 411] on select "00 00 01 02 03 04 05 06 07 08 09 10 11 12 13 14 15 16 17 18 19 20 21 22 23" at bounding box center [610, 412] width 21 height 19
select select "9"
click at [600, 404] on select "00 00 01 02 03 04 05 06 07 08 09 10 11 12 13 14 15 16 17 18 19 20 21 22 23" at bounding box center [610, 412] width 21 height 19
drag, startPoint x: 617, startPoint y: 413, endPoint x: 626, endPoint y: 413, distance: 8.5
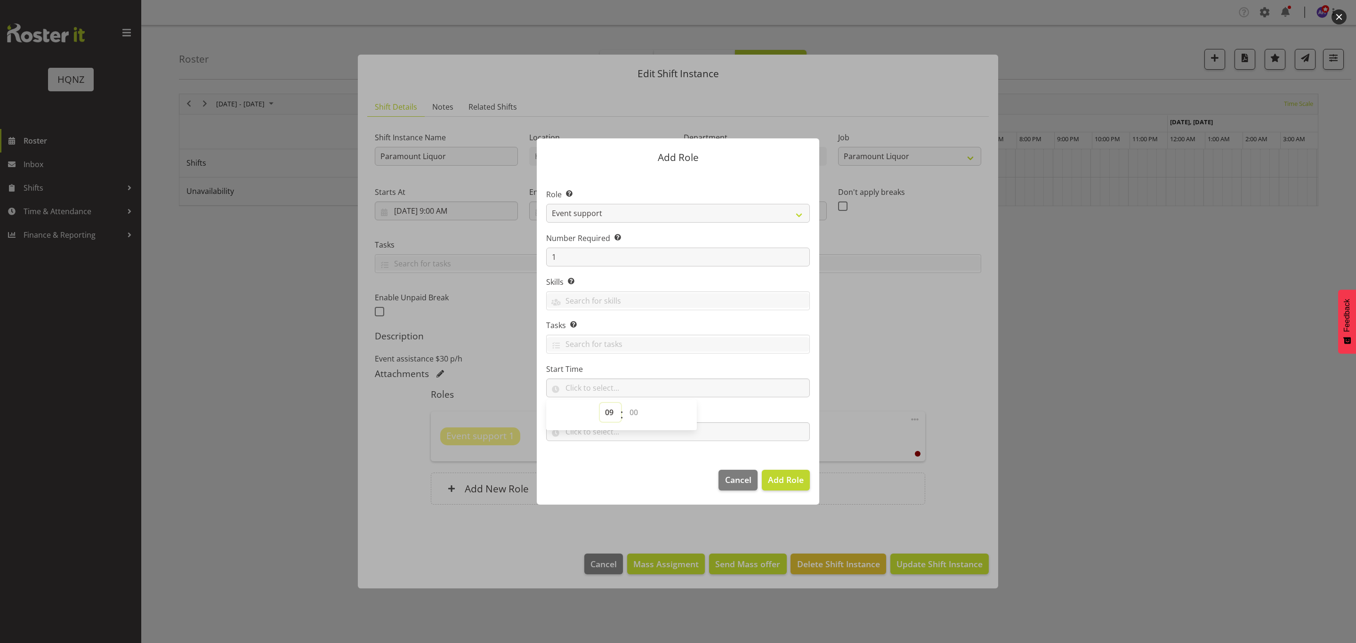
click at [617, 413] on select "00 01 02 03 04 05 06 07 08 09 10 11 12 13 14 15 16 17 18 19 20 21 22 23" at bounding box center [610, 412] width 21 height 19
click at [634, 413] on select "00 00 01 02 03 04 05 06 07 08 09 10 11 12 13 14 15 16 17 18 19 20 21 22 23 24 2…" at bounding box center [635, 412] width 21 height 19
click at [752, 407] on section "Role Select the role you wish to add to the shift. Activity host Airport arriva…" at bounding box center [678, 316] width 283 height 288
click at [609, 386] on input "text" at bounding box center [678, 388] width 264 height 19
click at [636, 412] on select "00 00 01 02 03 04 05 06 07 08 09 10 11 12 13 14 15 16 17 18 19 20 21 22 23 24 2…" at bounding box center [635, 412] width 21 height 19
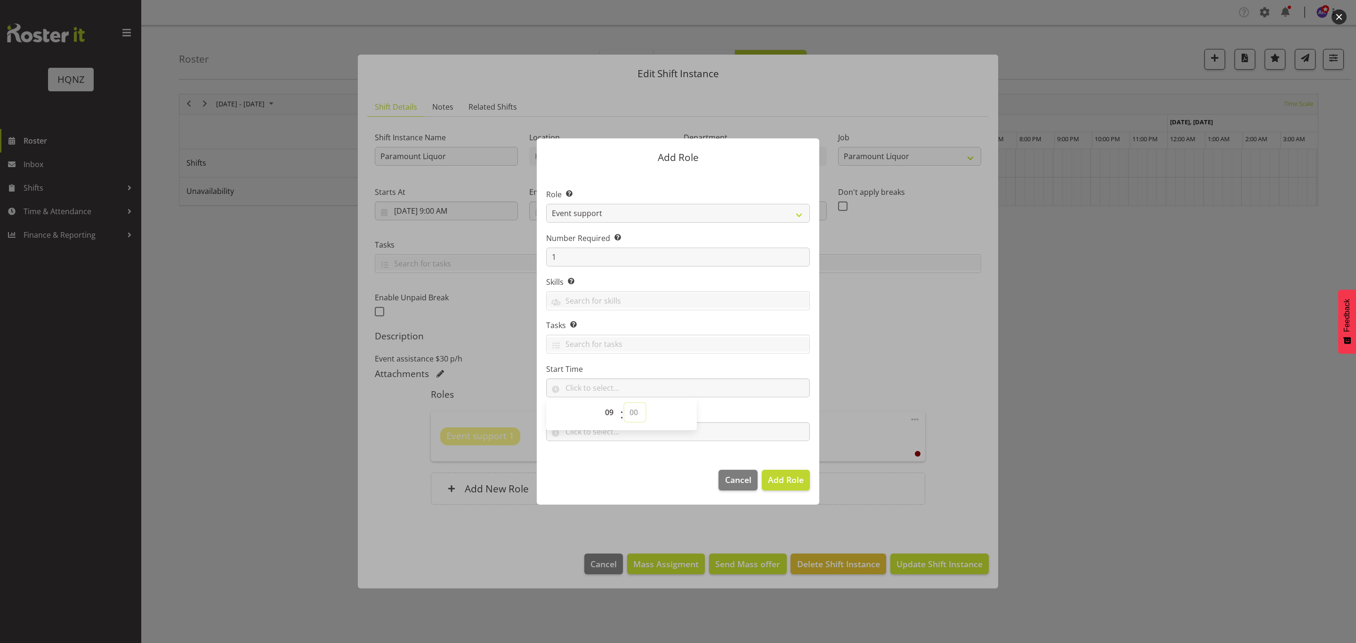
select select "0"
click at [625, 404] on select "00 00 01 02 03 04 05 06 07 08 09 10 11 12 13 14 15 16 17 18 19 20 21 22 23 24 2…" at bounding box center [635, 412] width 21 height 19
type input "09:00"
click at [668, 462] on footer "Cancel Add Role" at bounding box center [678, 483] width 283 height 44
click at [609, 434] on input "text" at bounding box center [678, 431] width 264 height 19
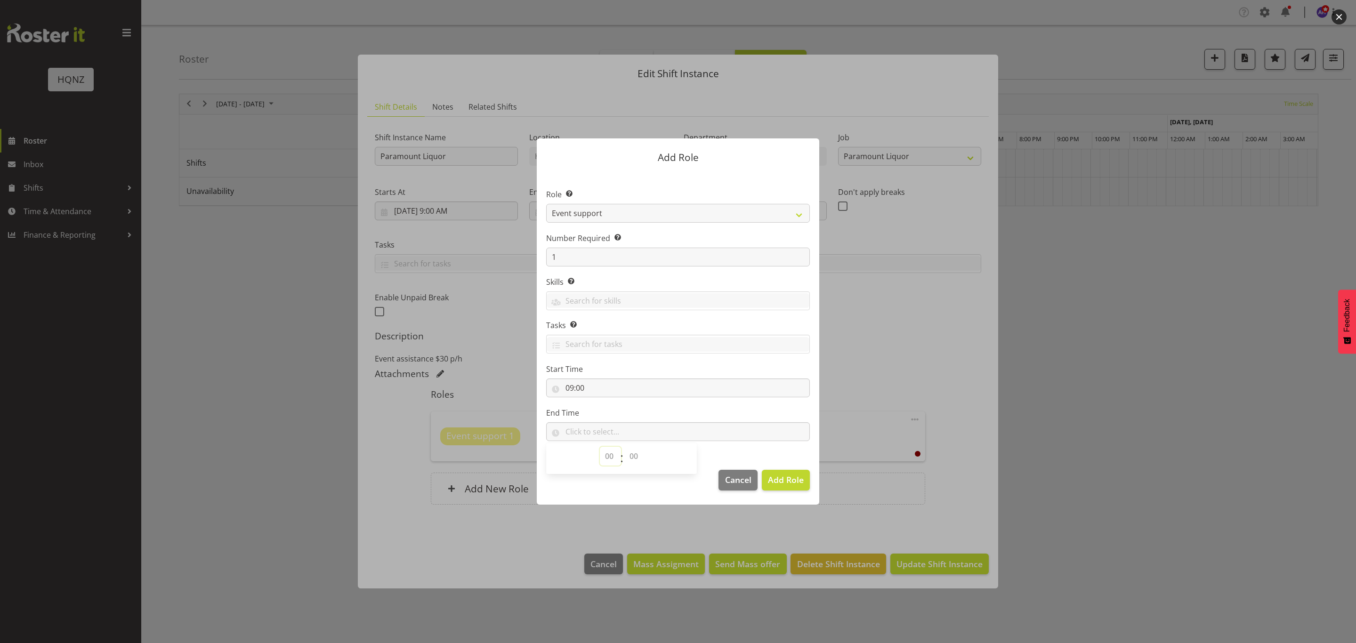
click at [611, 455] on select "00 00 01 02 03 04 05 06 07 08 09 10 11 12 13 14 15 16 17 18 19 20 21 22 23" at bounding box center [610, 456] width 21 height 19
select select "18"
click at [600, 447] on select "00 00 01 02 03 04 05 06 07 08 09 10 11 12 13 14 15 16 17 18 19 20 21 22 23" at bounding box center [610, 456] width 21 height 19
click at [635, 459] on select "00 00 01 02 03 04 05 06 07 08 09 10 11 12 13 14 15 16 17 18 19 20 21 22 23 24 2…" at bounding box center [635, 456] width 21 height 19
select select "0"
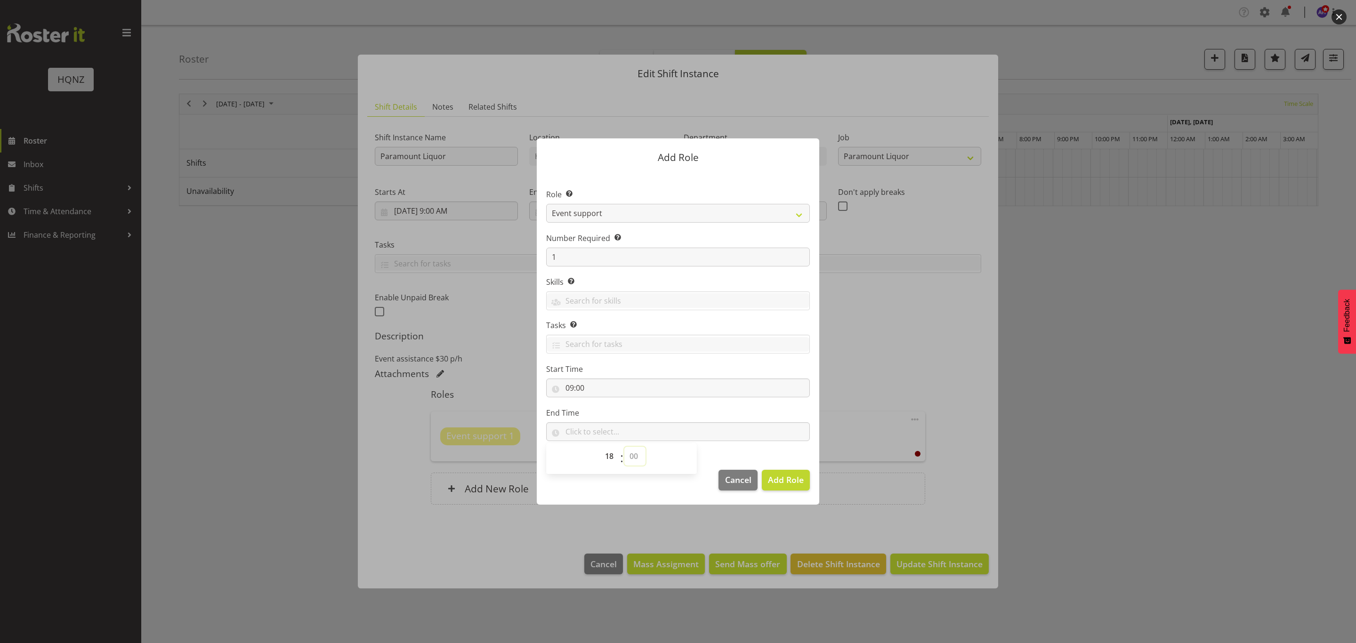
click at [625, 447] on select "00 00 01 02 03 04 05 06 07 08 09 10 11 12 13 14 15 16 17 18 19 20 21 22 23 24 2…" at bounding box center [635, 456] width 21 height 19
type input "18:00"
click at [785, 482] on span "Add Role" at bounding box center [786, 479] width 36 height 11
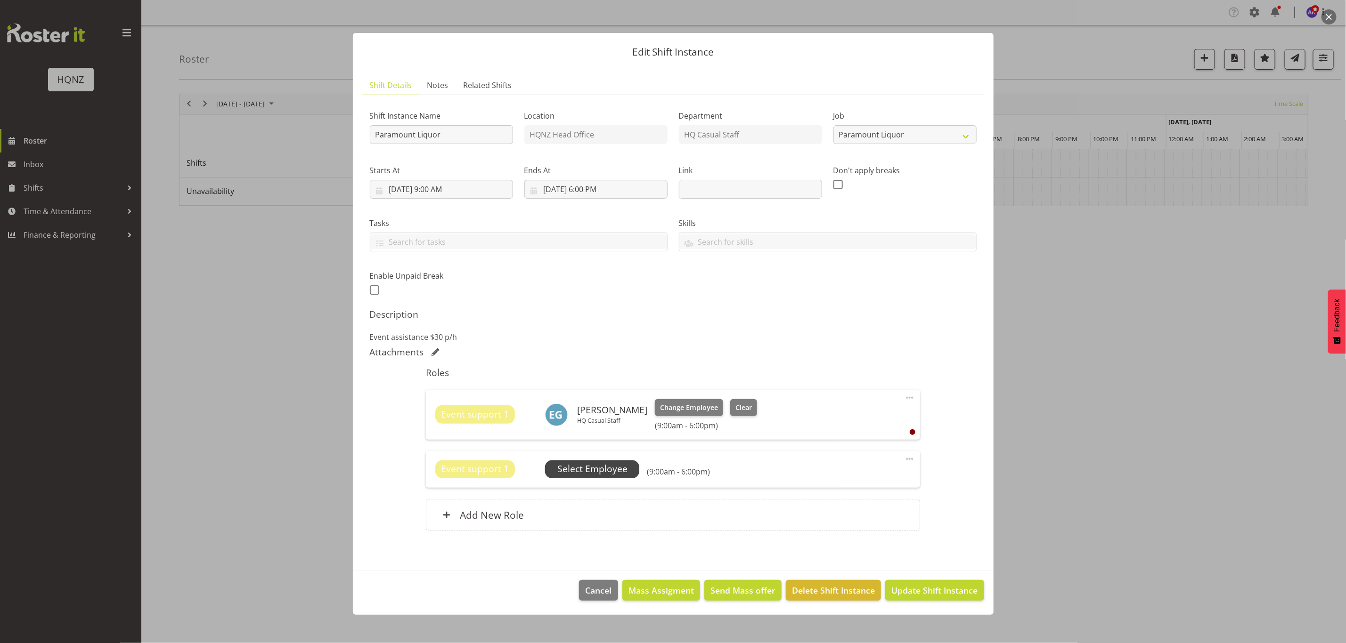
click at [584, 473] on span "Select Employee" at bounding box center [592, 469] width 70 height 14
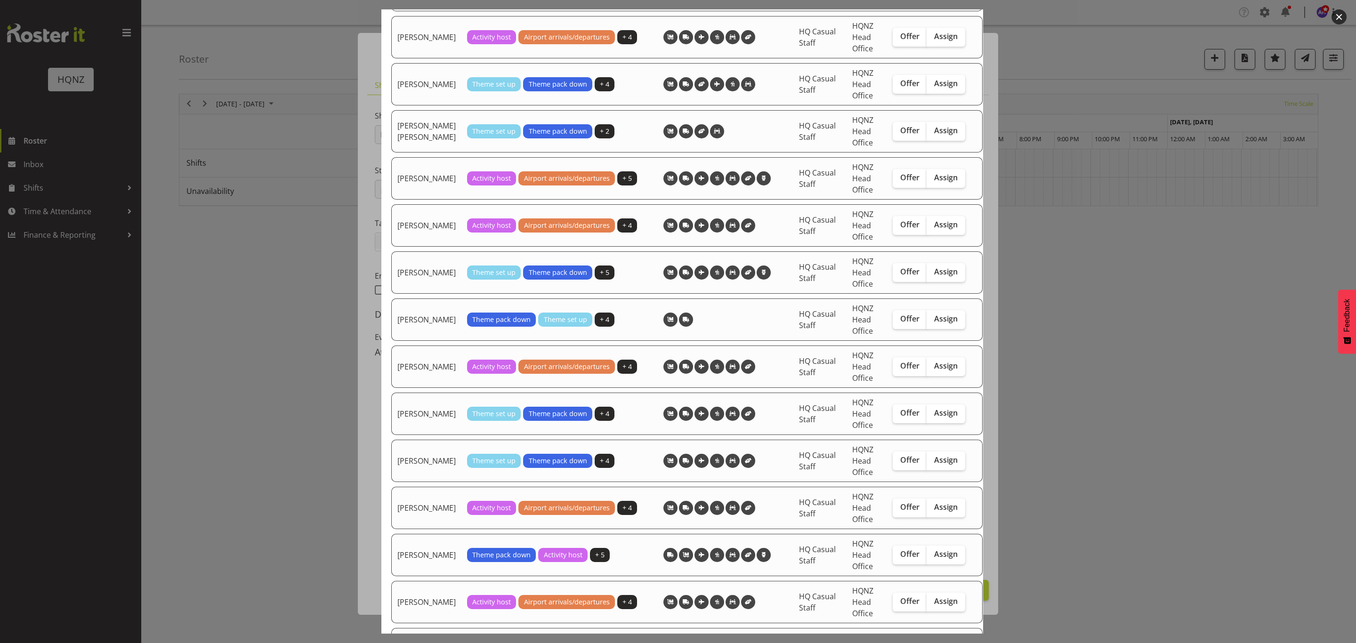
scroll to position [283, 0]
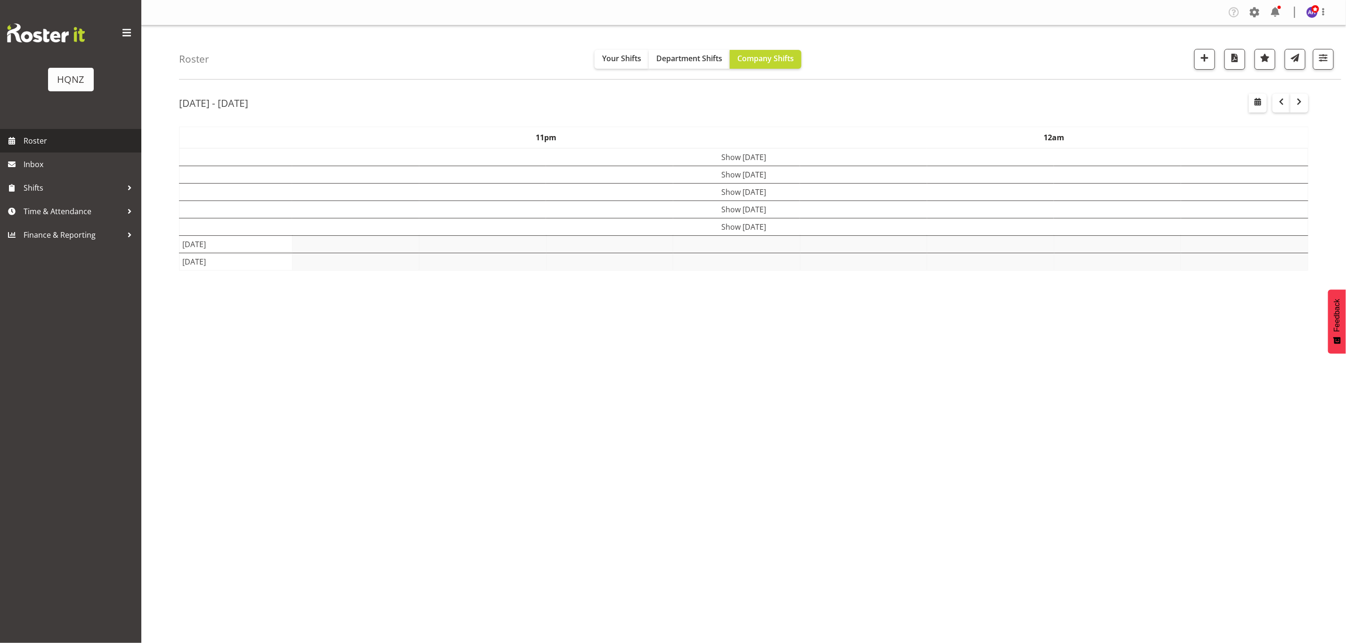
click at [40, 138] on span "Roster" at bounding box center [80, 141] width 113 height 14
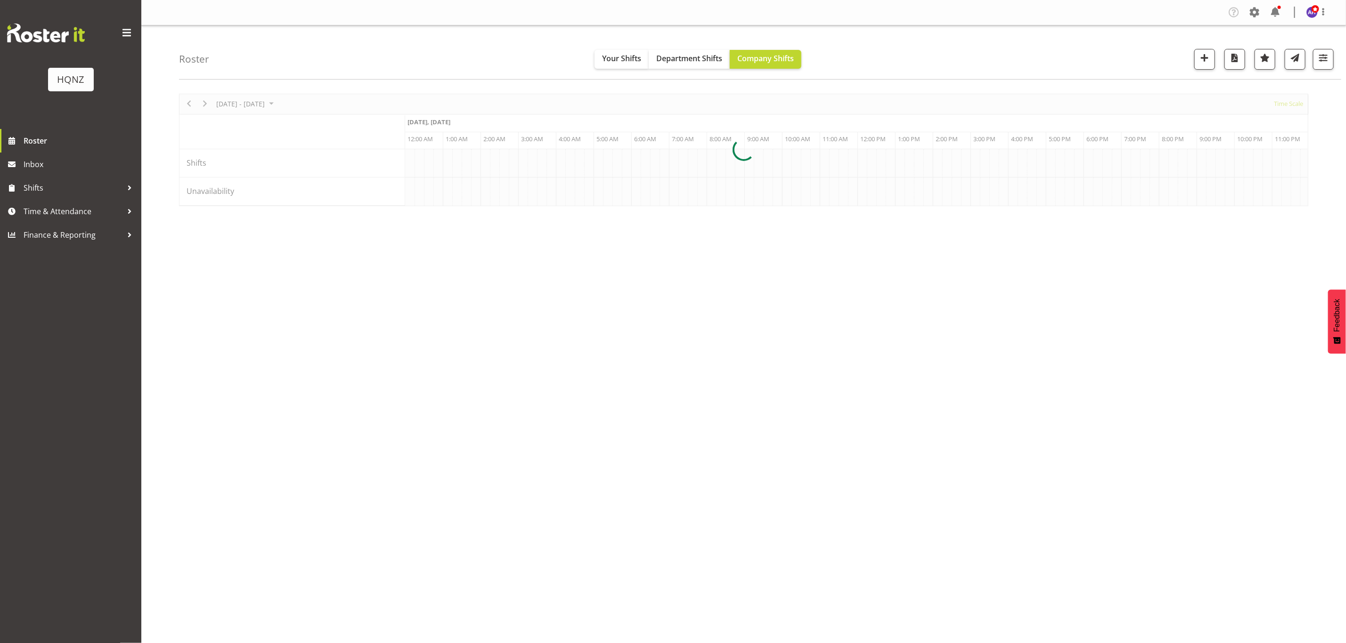
scroll to position [0, 4520]
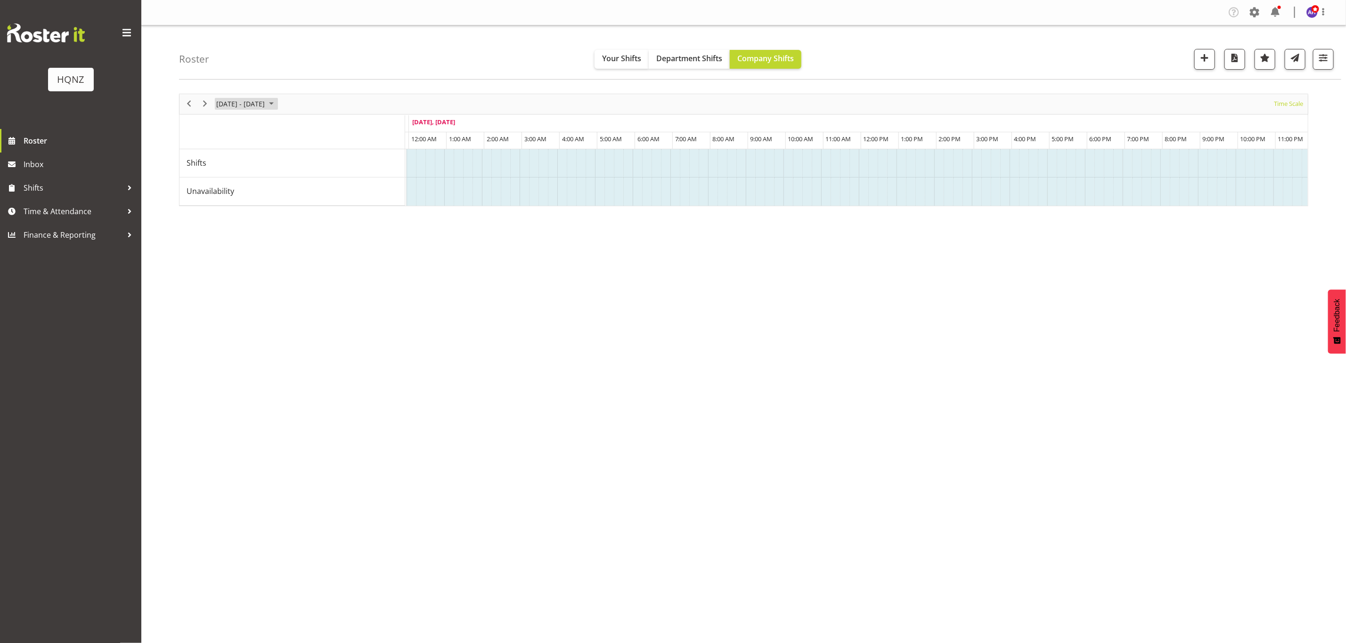
click at [266, 101] on span "[DATE] - [DATE]" at bounding box center [240, 104] width 50 height 12
click at [311, 127] on span "next month" at bounding box center [315, 127] width 16 height 17
click at [284, 192] on span "15" at bounding box center [286, 192] width 14 height 14
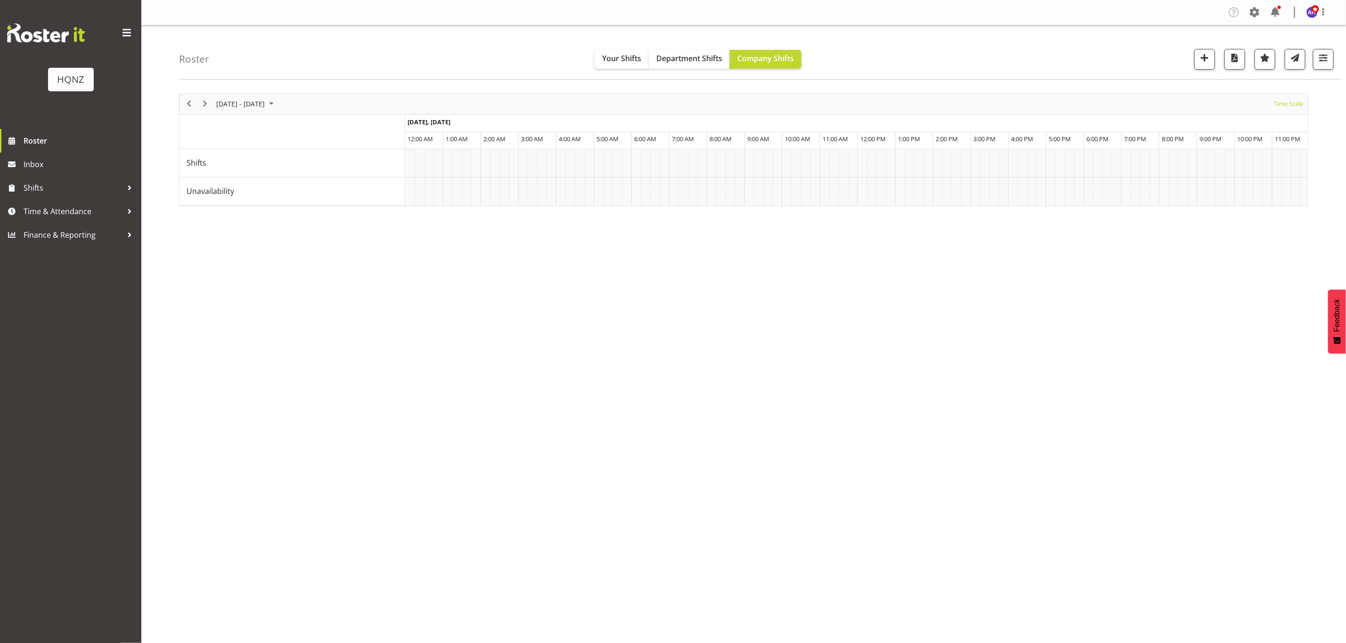
click at [532, 222] on div "[DATE] - [DATE] [DATE] Timeline Day Timeline Week Timeline Fortnight Timeline M…" at bounding box center [762, 275] width 1167 height 377
click at [893, 161] on div "[PERSON_NAME]" at bounding box center [925, 163] width 335 height 8
click at [893, 161] on div at bounding box center [743, 150] width 1129 height 113
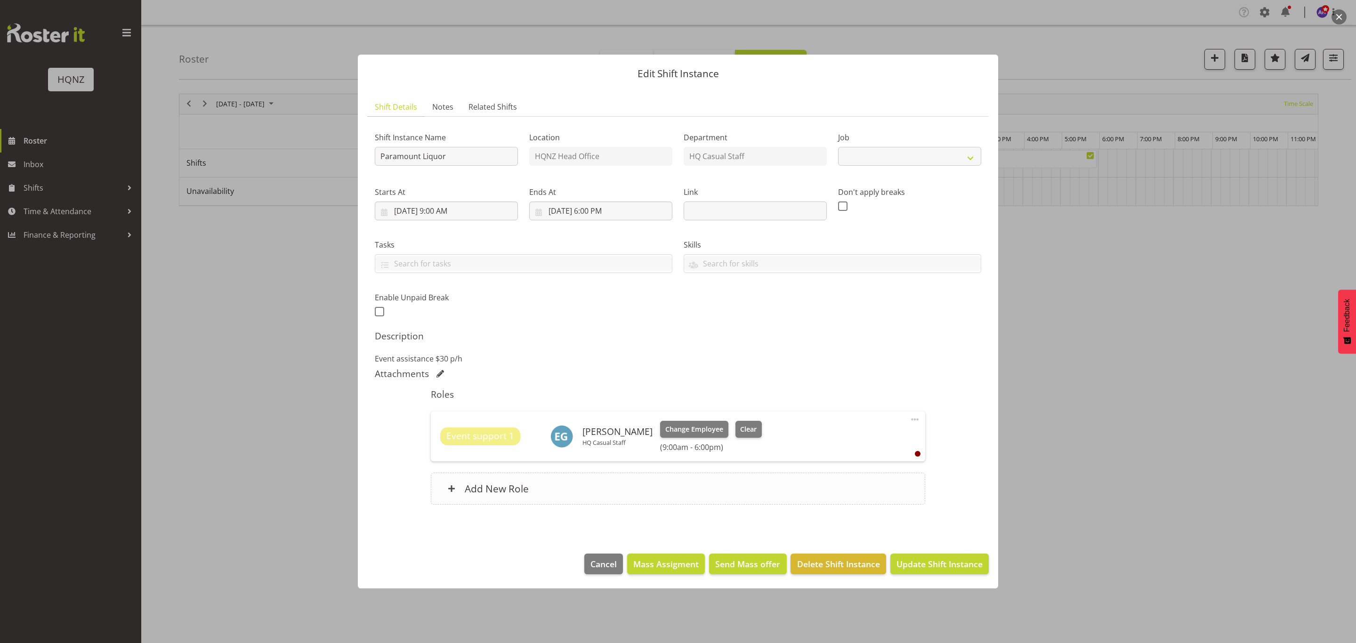
click at [551, 489] on div "Add New Role" at bounding box center [678, 489] width 494 height 32
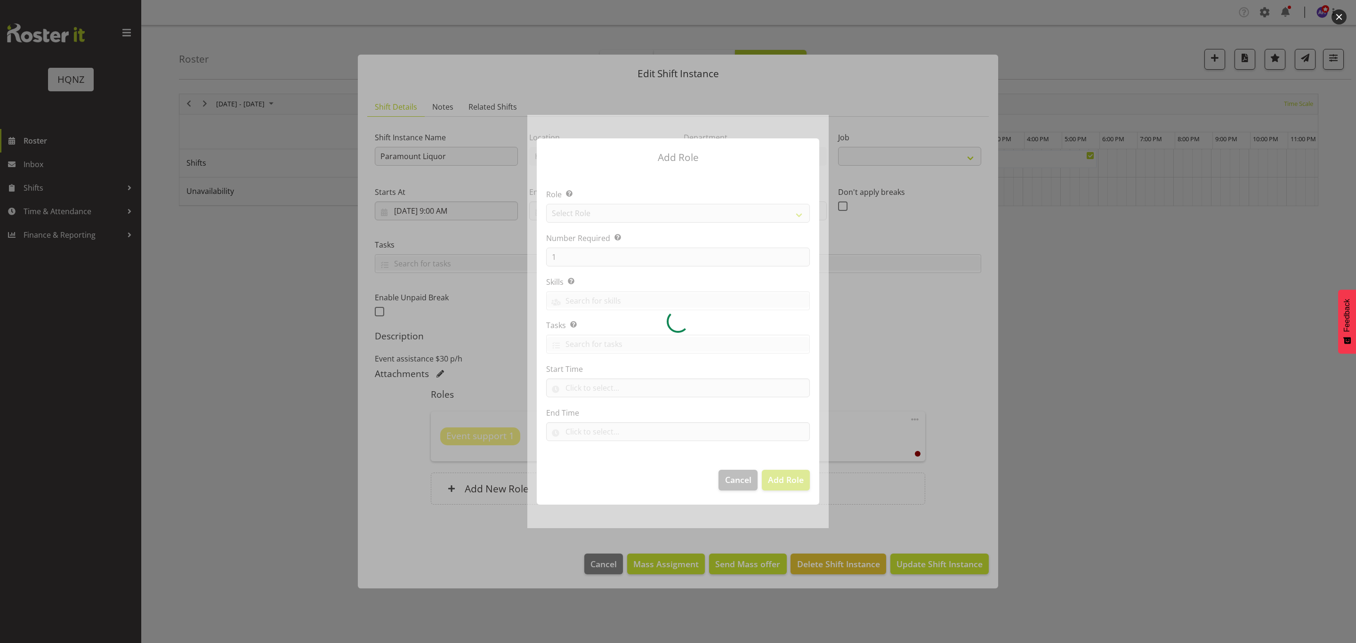
select select "10457"
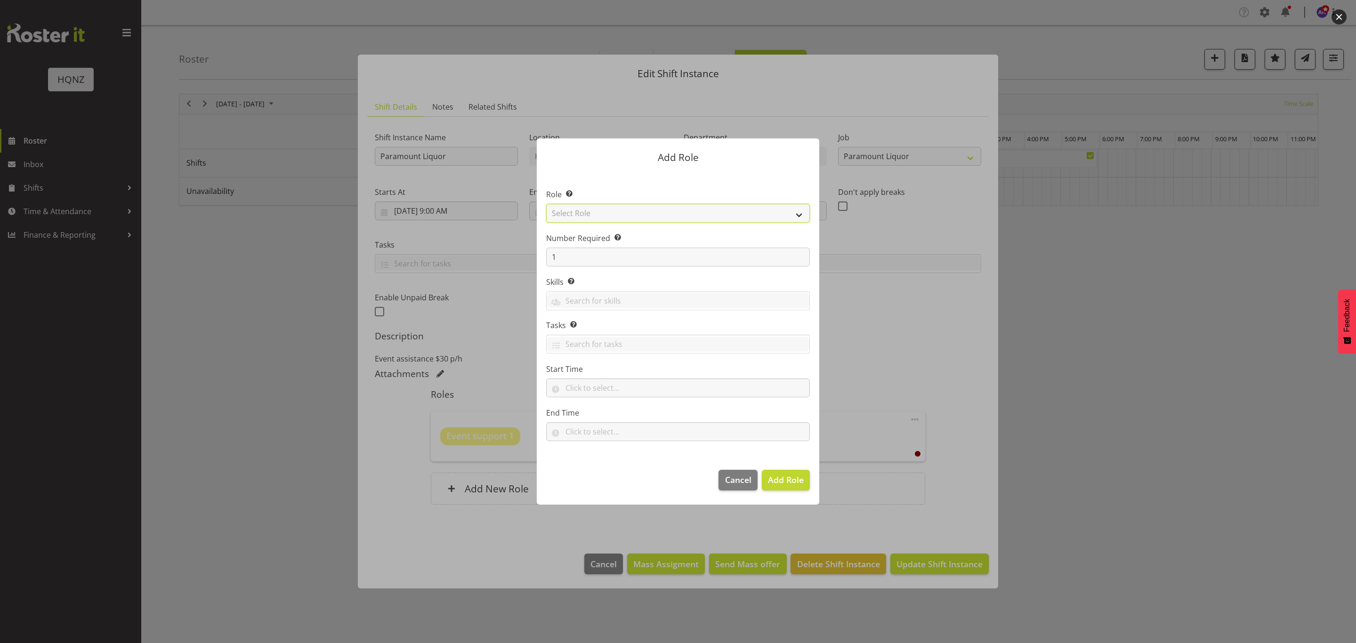
click at [625, 209] on select "Select Role Activity host Airport arrivals/departures Cleaning Event support Te…" at bounding box center [678, 213] width 264 height 19
select select "254"
click at [546, 204] on select "Select Role Activity host Airport arrivals/departures Cleaning Event support Te…" at bounding box center [678, 213] width 264 height 19
click at [608, 384] on input "text" at bounding box center [678, 388] width 264 height 19
click at [605, 412] on select "00 00 01 02 03 04 05 06 07 08 09 10 11 12 13 14 15 16 17 18 19 20 21 22 23" at bounding box center [610, 412] width 21 height 19
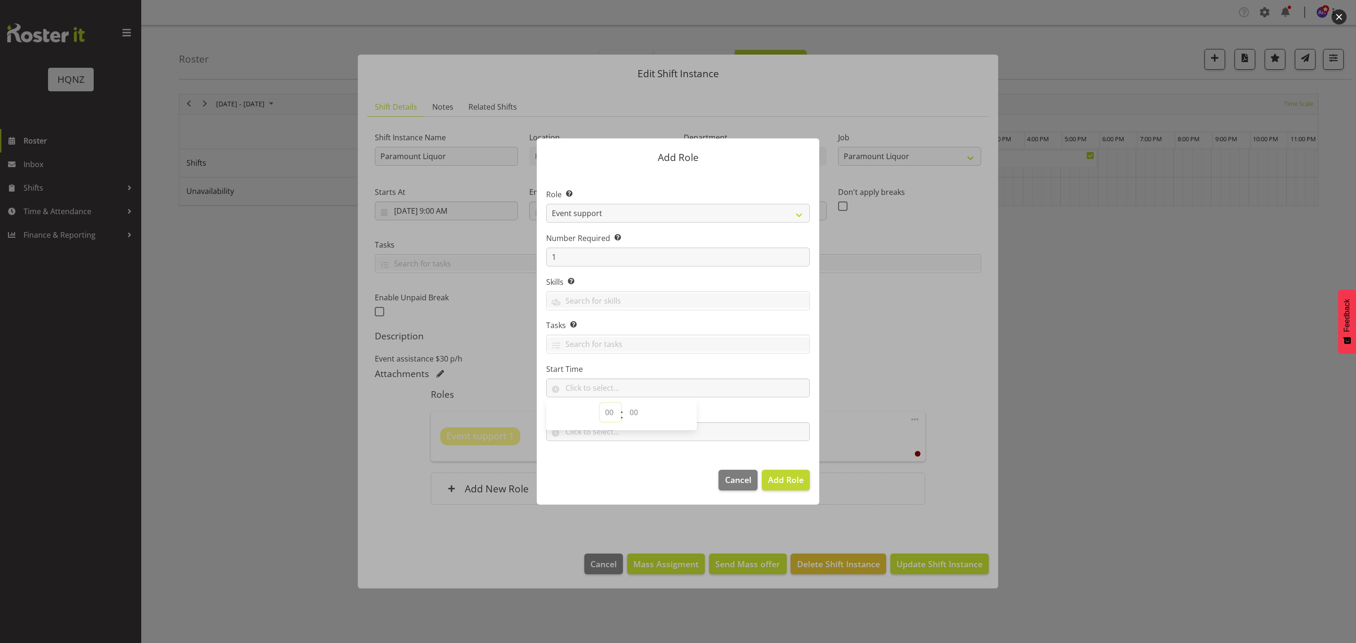
select select "9"
click at [600, 404] on select "00 00 01 02 03 04 05 06 07 08 09 10 11 12 13 14 15 16 17 18 19 20 21 22 23" at bounding box center [610, 412] width 21 height 19
click at [633, 414] on select "00 00 01 02 03 04 05 06 07 08 09 10 11 12 13 14 15 16 17 18 19 20 21 22 23 24 2…" at bounding box center [635, 412] width 21 height 19
select select "0"
click at [625, 404] on select "00 00 01 02 03 04 05 06 07 08 09 10 11 12 13 14 15 16 17 18 19 20 21 22 23 24 2…" at bounding box center [635, 412] width 21 height 19
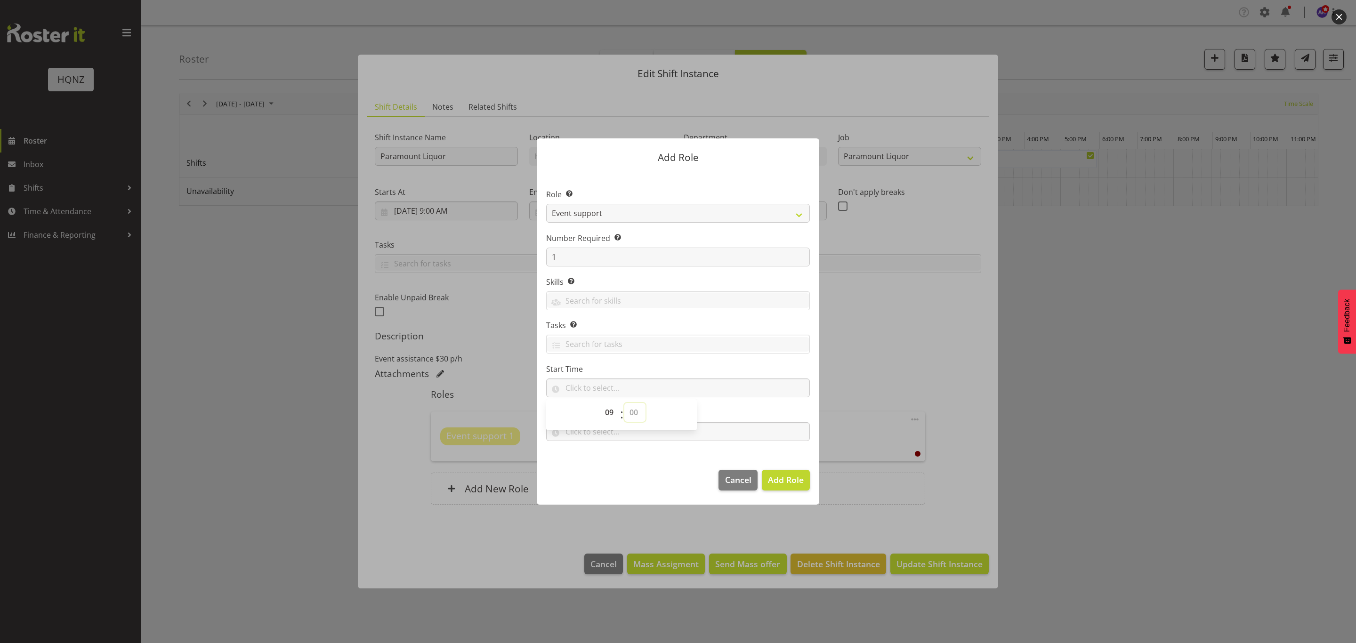
type input "09:00"
click at [729, 410] on label "End Time" at bounding box center [678, 412] width 264 height 11
click at [578, 430] on input "text" at bounding box center [678, 431] width 264 height 19
click at [608, 455] on select "00 00 01 02 03 04 05 06 07 08 09 10 11 12 13 14 15 16 17 18 19 20 21 22 23" at bounding box center [610, 456] width 21 height 19
select select "6"
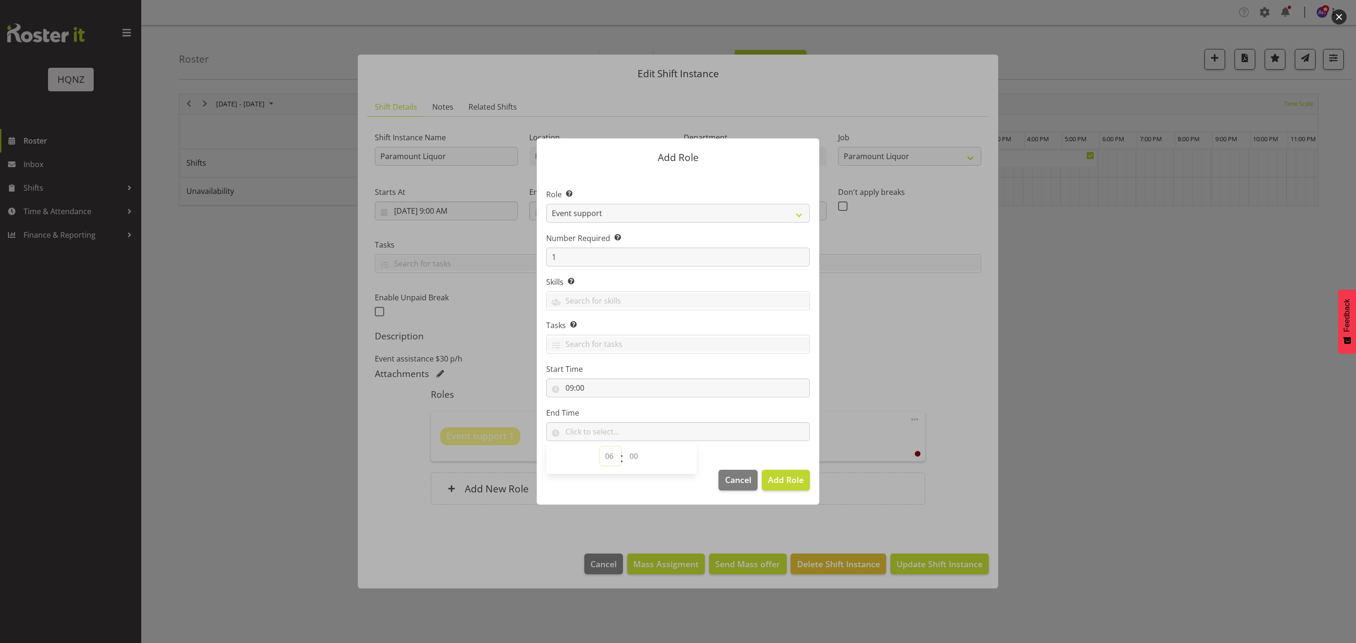
click at [600, 447] on select "00 00 01 02 03 04 05 06 07 08 09 10 11 12 13 14 15 16 17 18 19 20 21 22 23" at bounding box center [610, 456] width 21 height 19
click at [633, 458] on select "00 00 01 02 03 04 05 06 07 08 09 10 11 12 13 14 15 16 17 18 19 20 21 22 23 24 2…" at bounding box center [635, 456] width 21 height 19
select select "0"
click at [625, 447] on select "00 00 01 02 03 04 05 06 07 08 09 10 11 12 13 14 15 16 17 18 19 20 21 22 23 24 2…" at bounding box center [635, 456] width 21 height 19
type input "06:00"
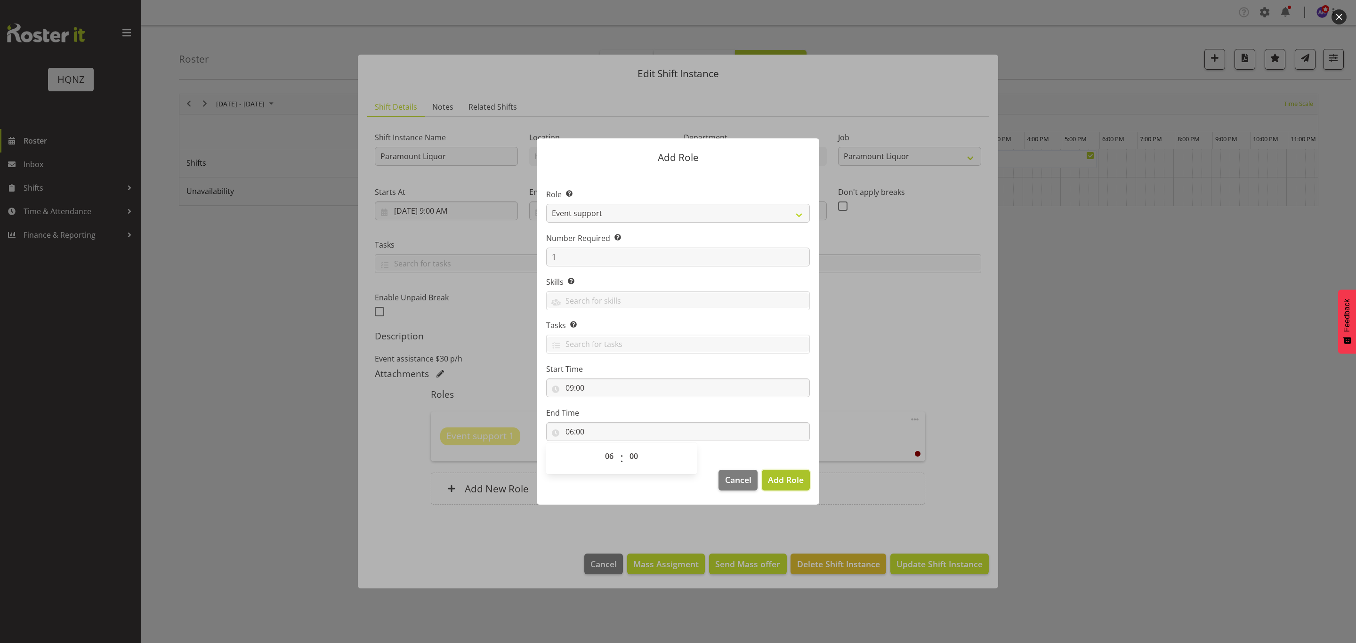
click at [778, 479] on span "Add Role" at bounding box center [786, 479] width 36 height 11
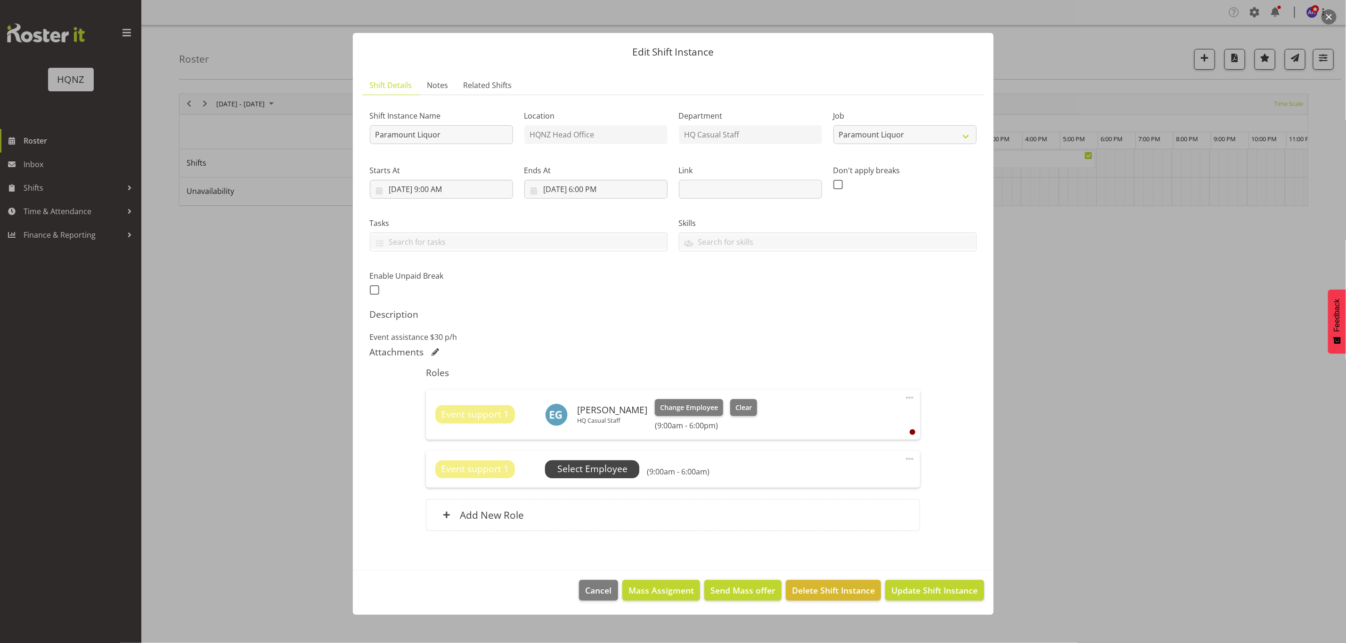
click at [596, 469] on span "Select Employee" at bounding box center [592, 469] width 70 height 14
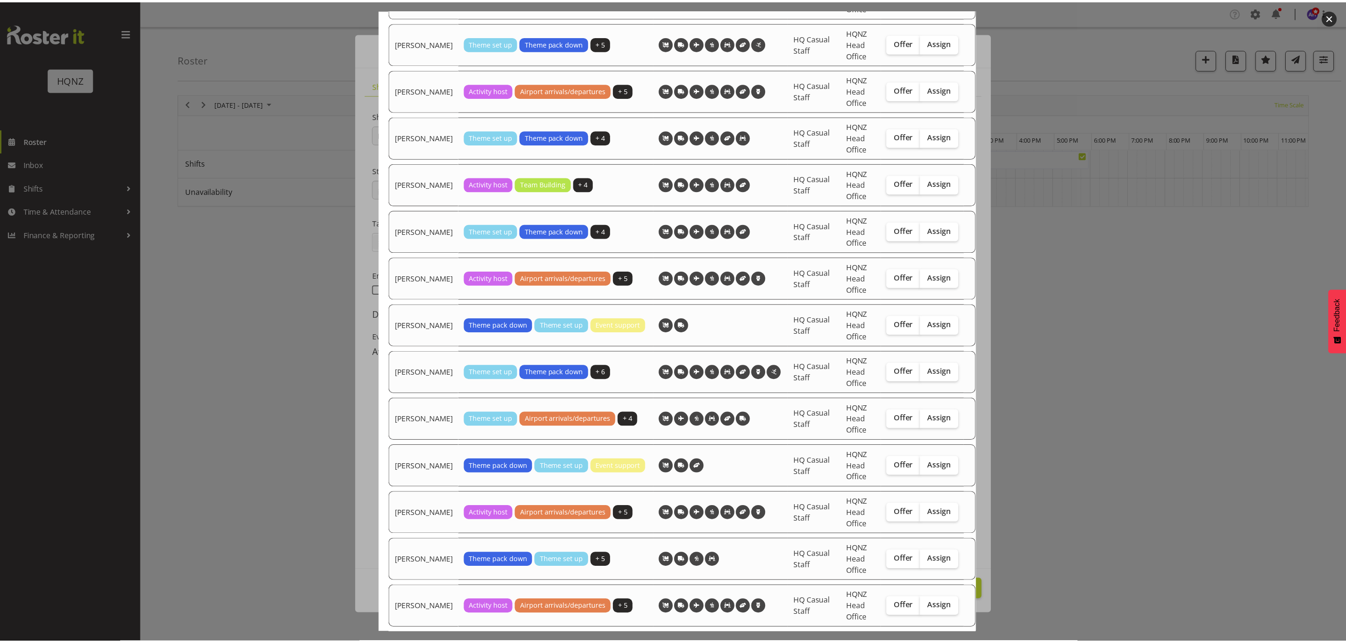
scroll to position [1042, 0]
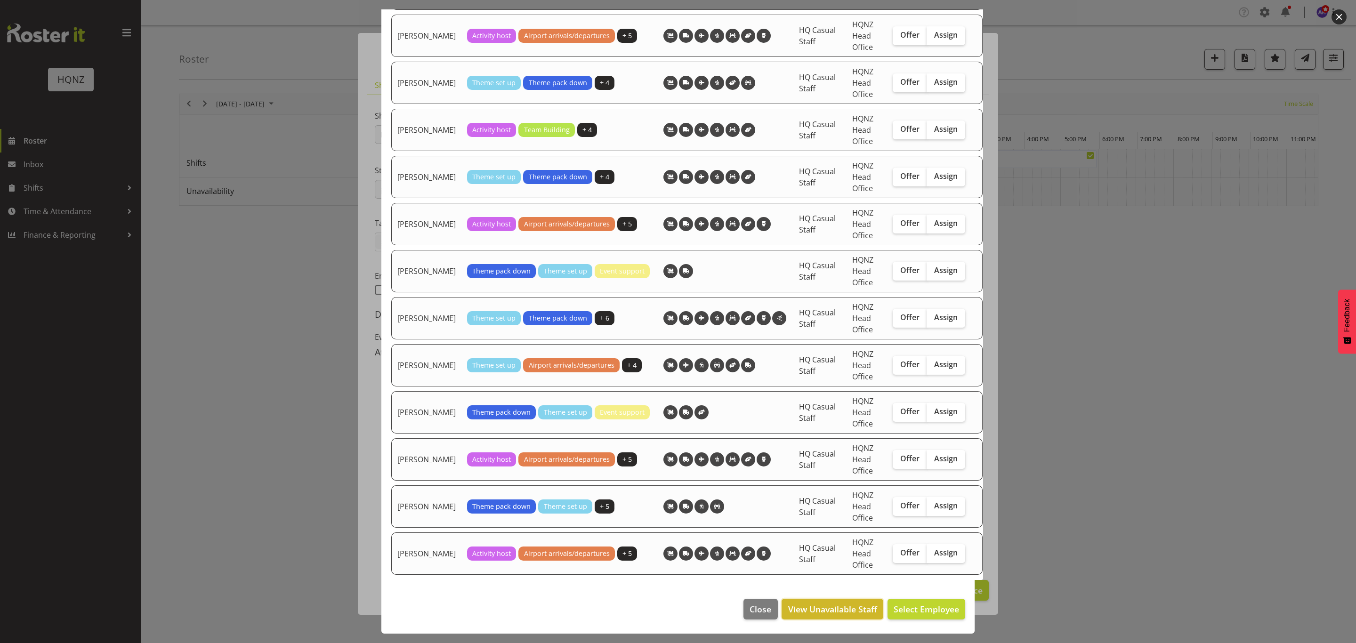
click at [836, 611] on span "View Unavailable Staff" at bounding box center [832, 609] width 89 height 12
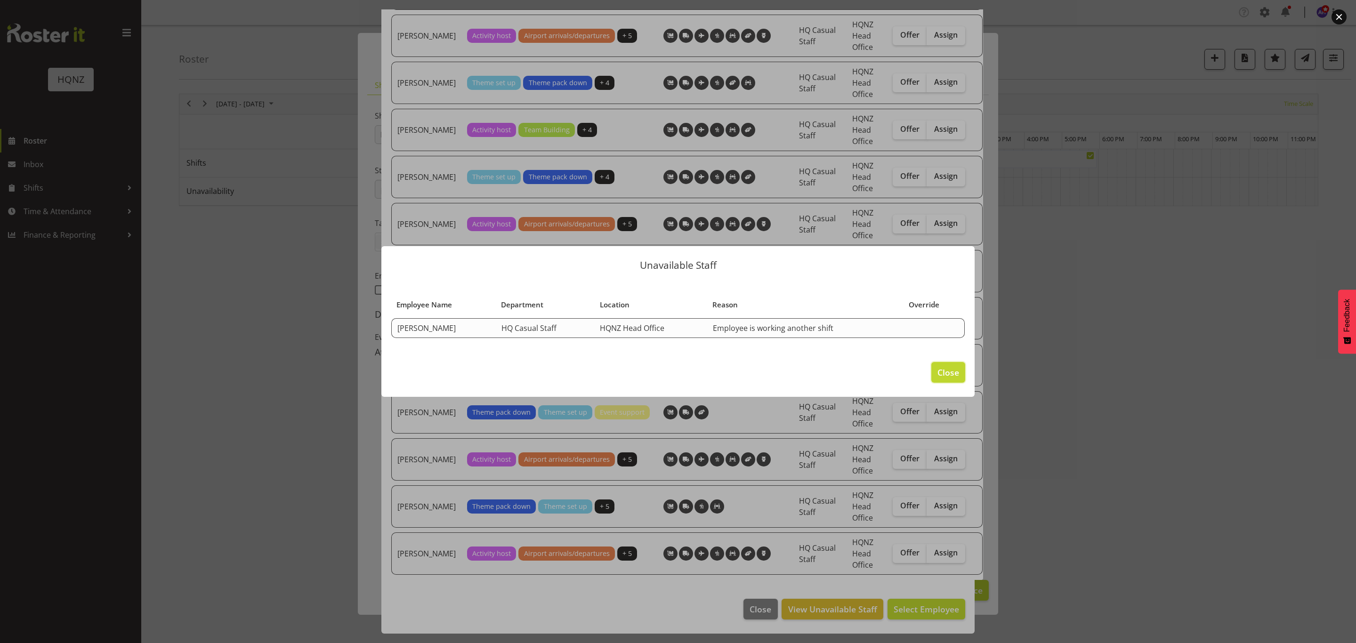
click at [950, 372] on span "Close" at bounding box center [949, 372] width 22 height 12
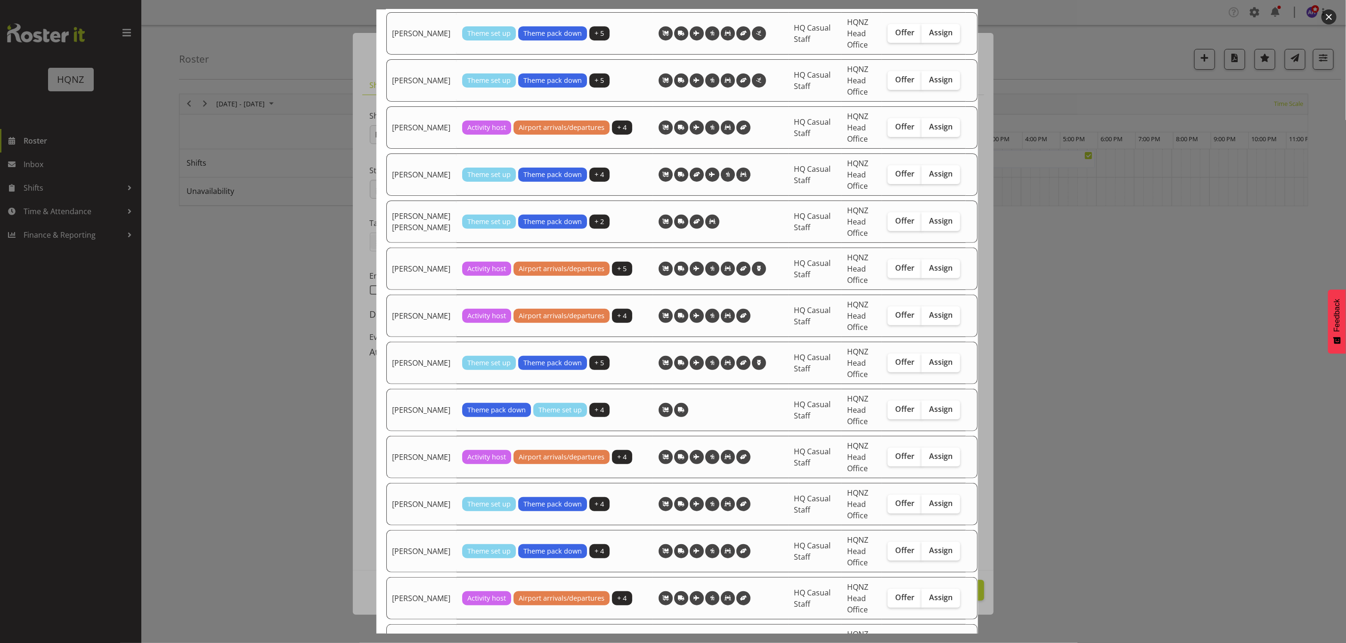
scroll to position [141, 0]
click at [1064, 406] on div at bounding box center [673, 321] width 1346 height 643
